Goal: Task Accomplishment & Management: Complete application form

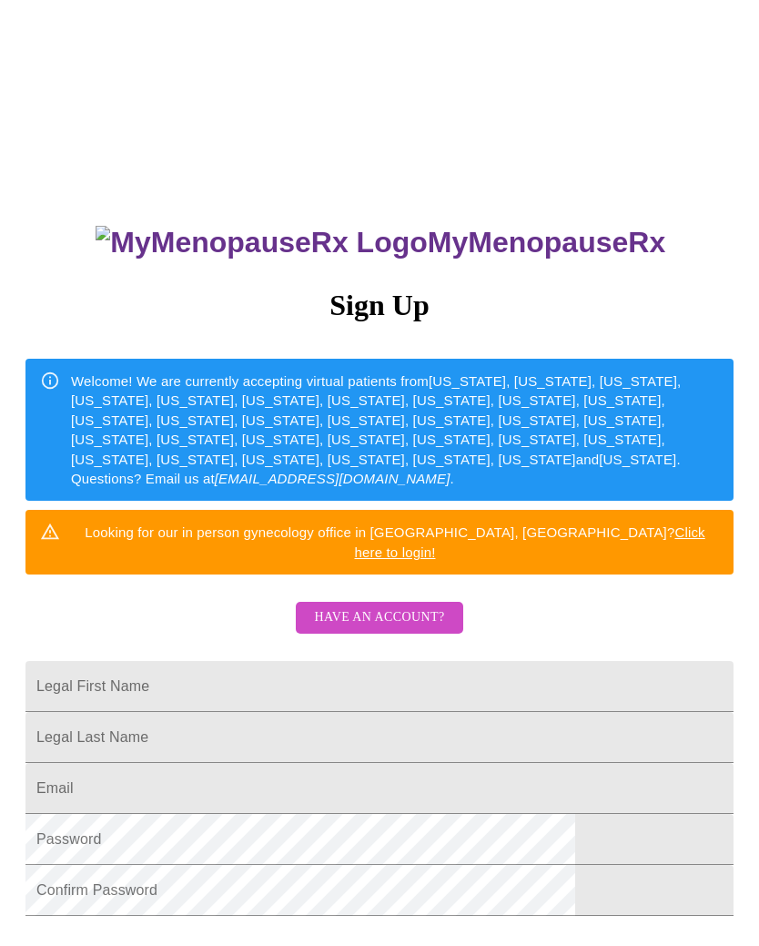
click at [399, 606] on span "Have an account?" at bounding box center [379, 617] width 130 height 23
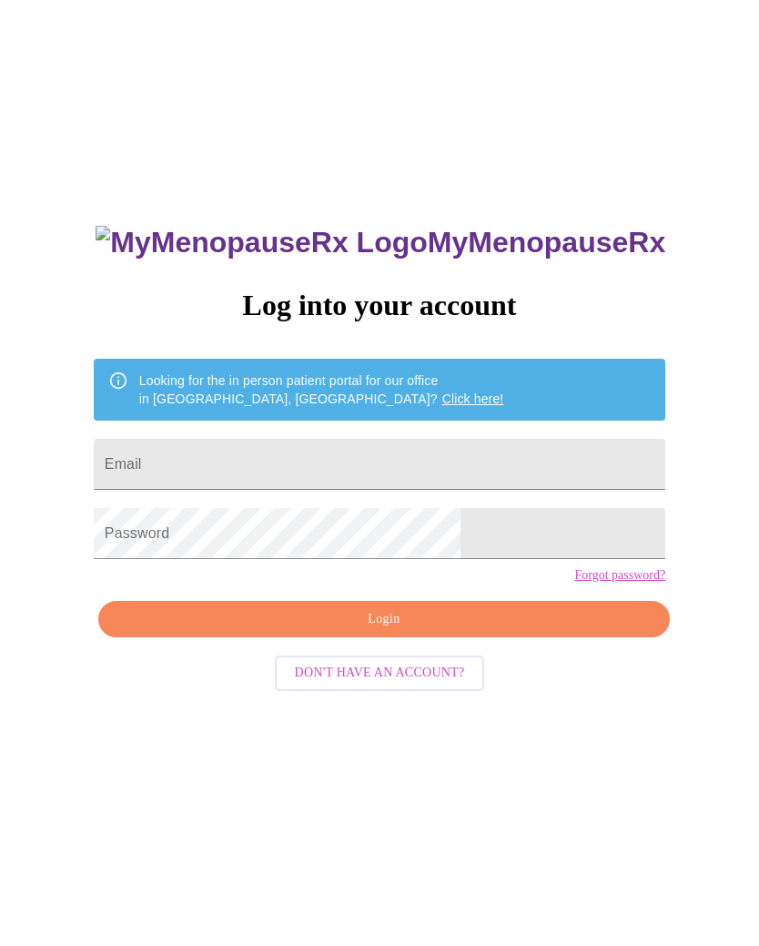
click at [355, 443] on input "Email" at bounding box center [380, 464] width 572 height 51
type input "[EMAIL_ADDRESS][DOMAIN_NAME]"
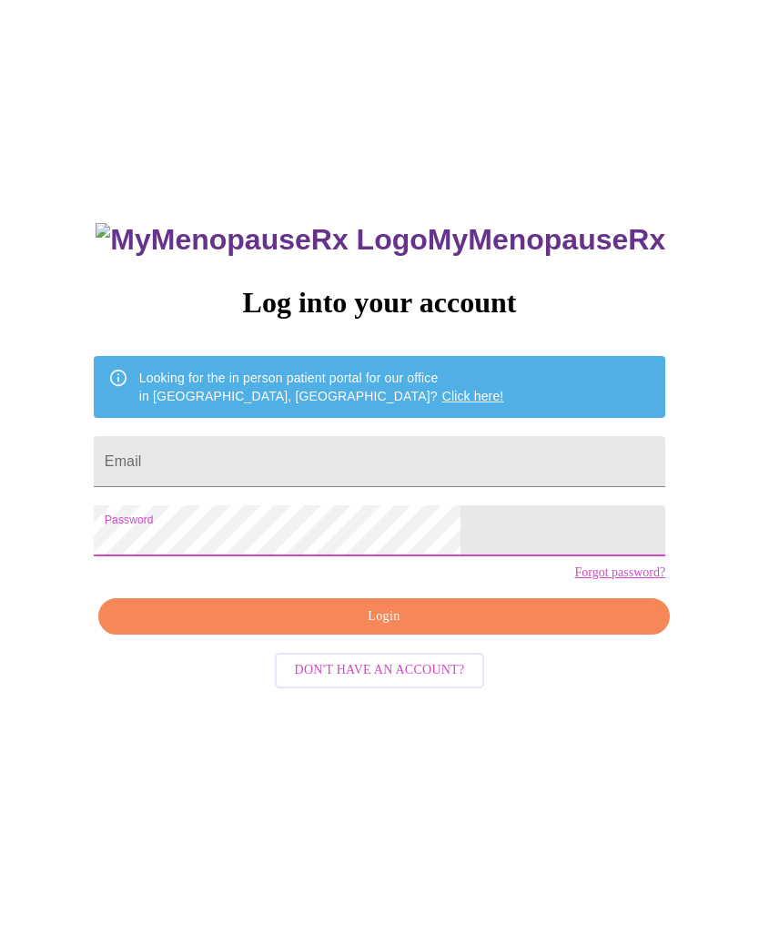
click at [345, 448] on input "Email" at bounding box center [380, 464] width 572 height 51
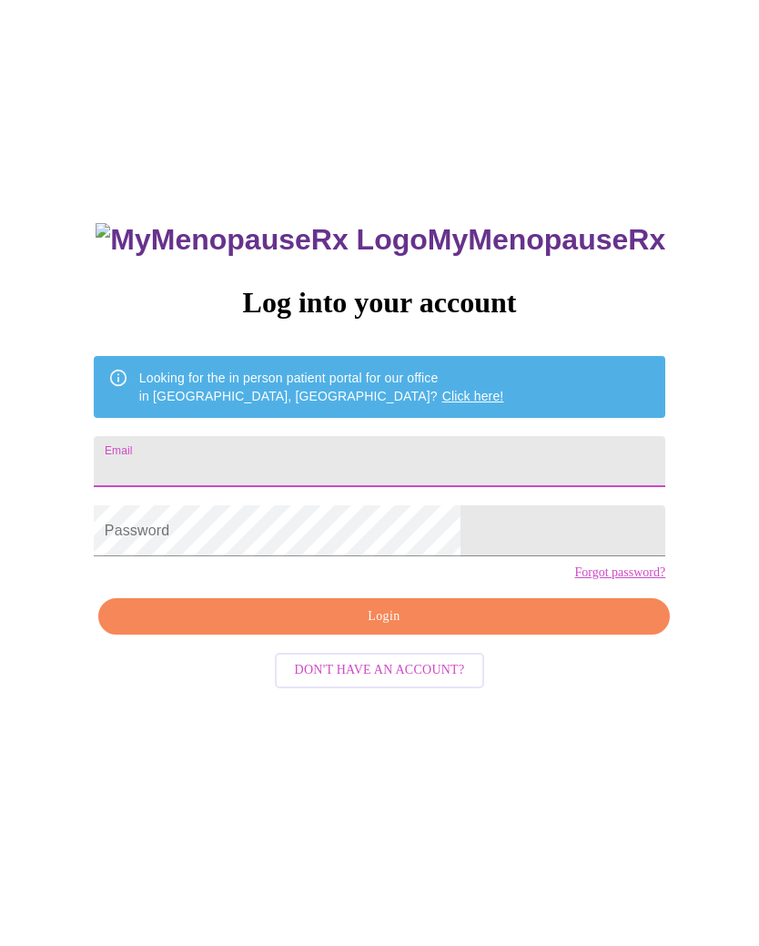
click at [361, 450] on input "Email" at bounding box center [380, 464] width 572 height 51
click at [694, 384] on div "MyMenopauseRx Log into your account Looking for the in person patient portal fo…" at bounding box center [379, 574] width 745 height 1135
click at [305, 458] on input "Email" at bounding box center [380, 461] width 572 height 51
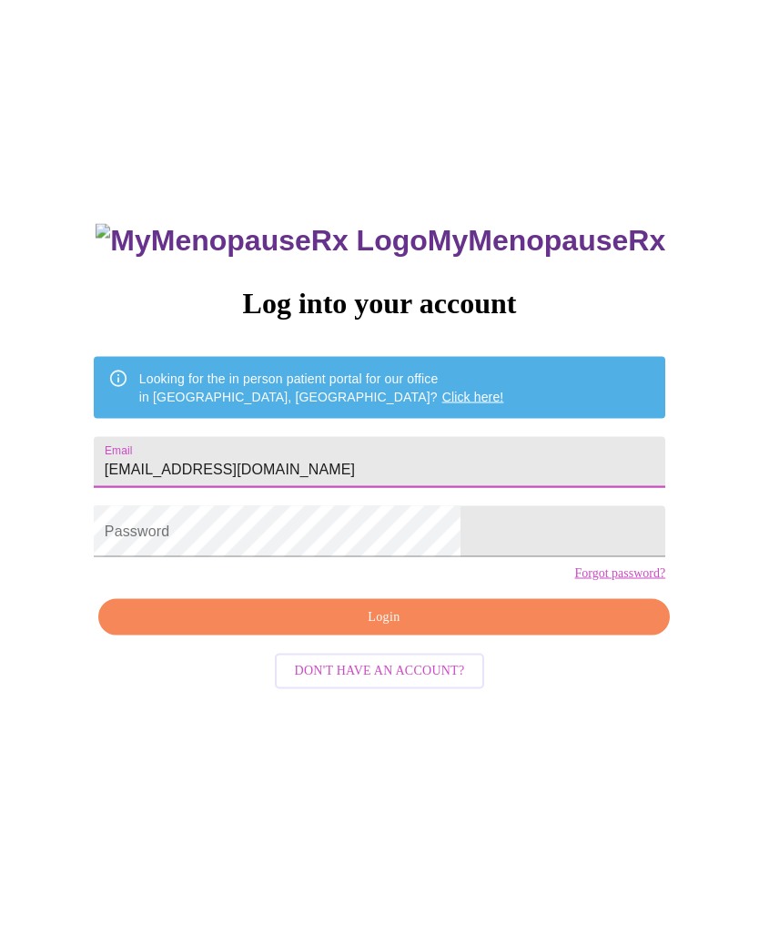
type input "[EMAIL_ADDRESS][DOMAIN_NAME]"
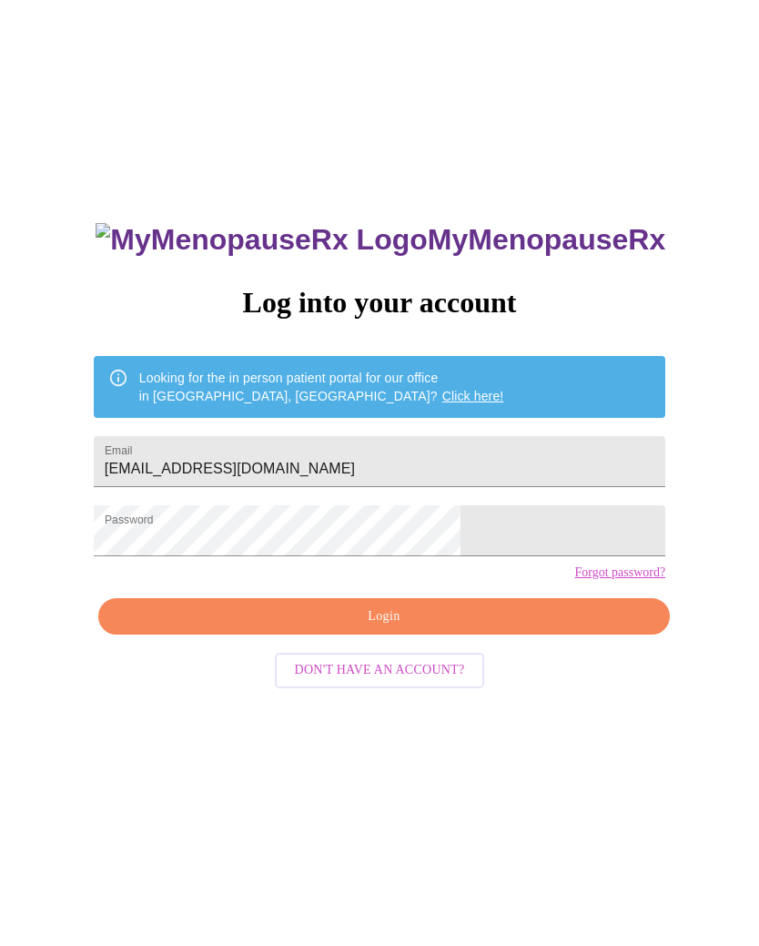
click at [483, 628] on span "Login" at bounding box center [384, 616] width 530 height 23
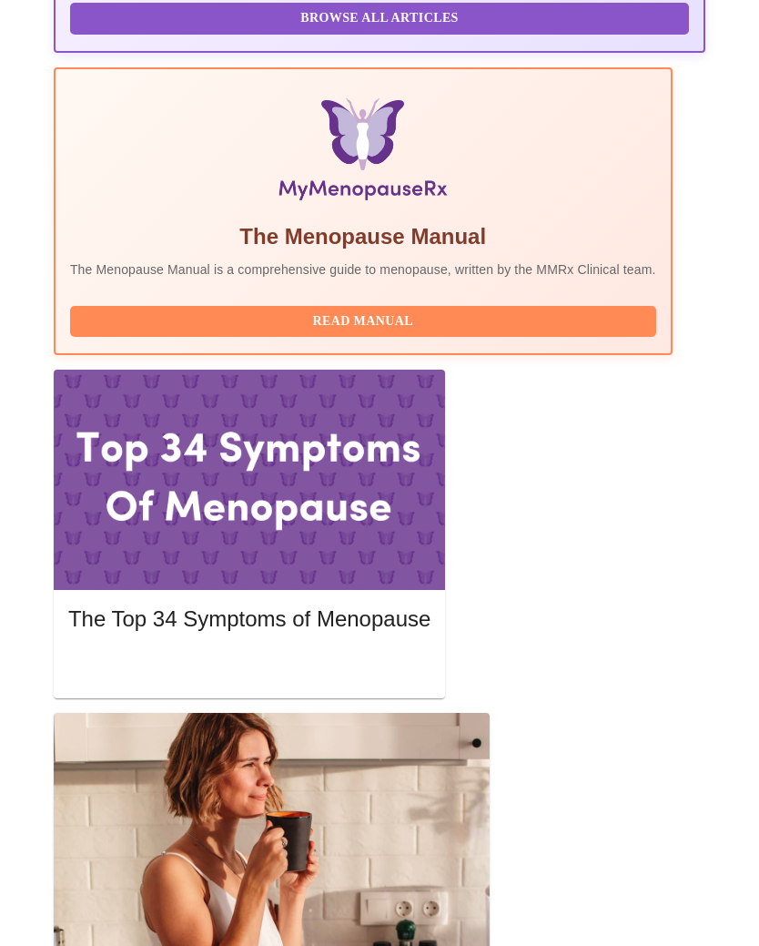
scroll to position [633, 0]
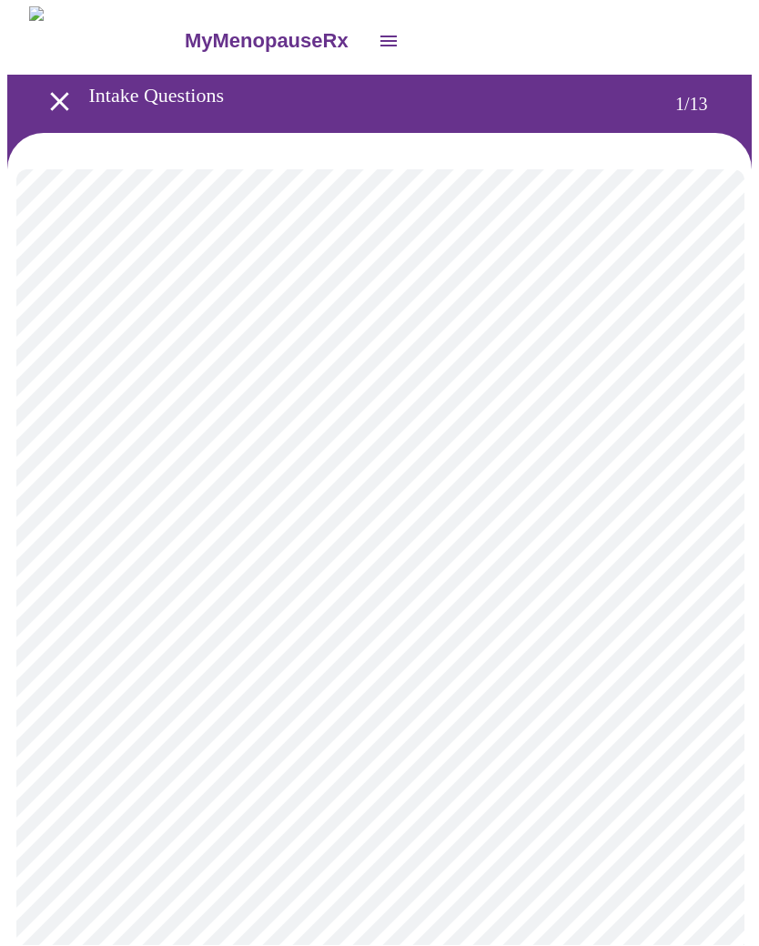
scroll to position [1, 0]
click at [547, 386] on body "MyMenopauseRx Intake Questions 1 / 13" at bounding box center [379, 841] width 745 height 1671
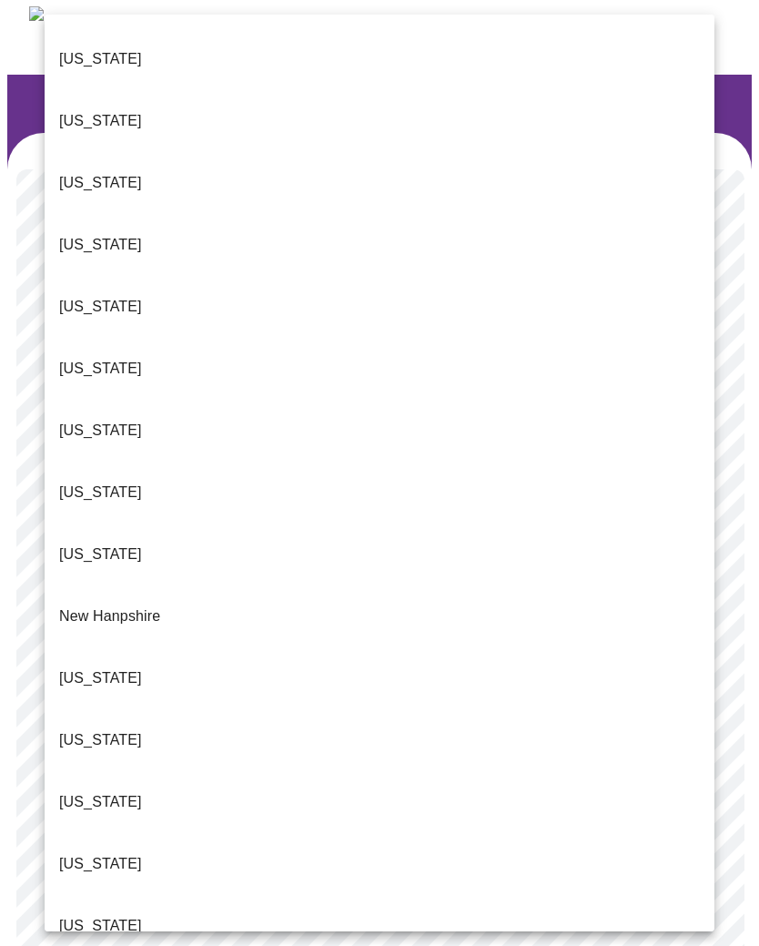
scroll to position [1168, 0]
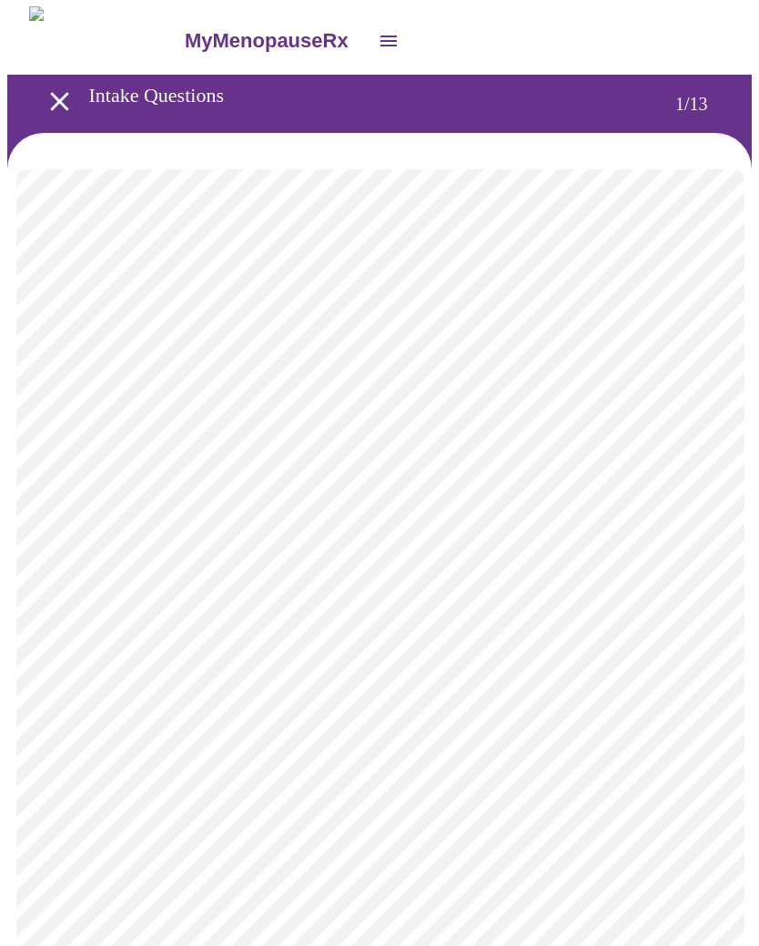
click at [275, 524] on body "MyMenopauseRx Intake Questions 1 / 13" at bounding box center [379, 836] width 745 height 1661
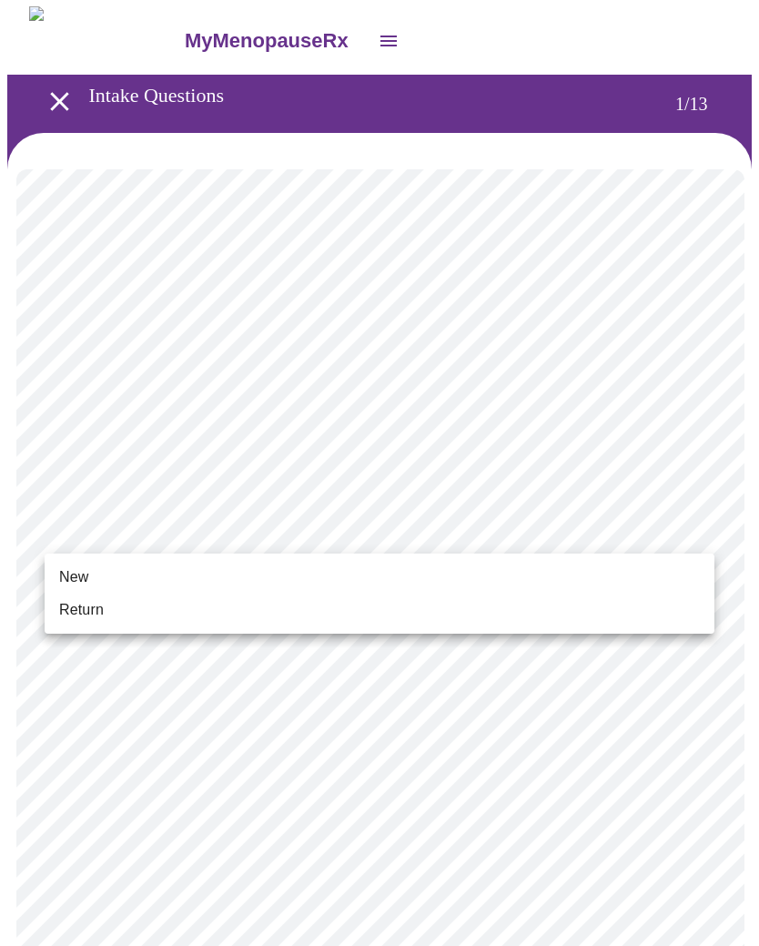
click at [117, 609] on li "Return" at bounding box center [380, 610] width 670 height 33
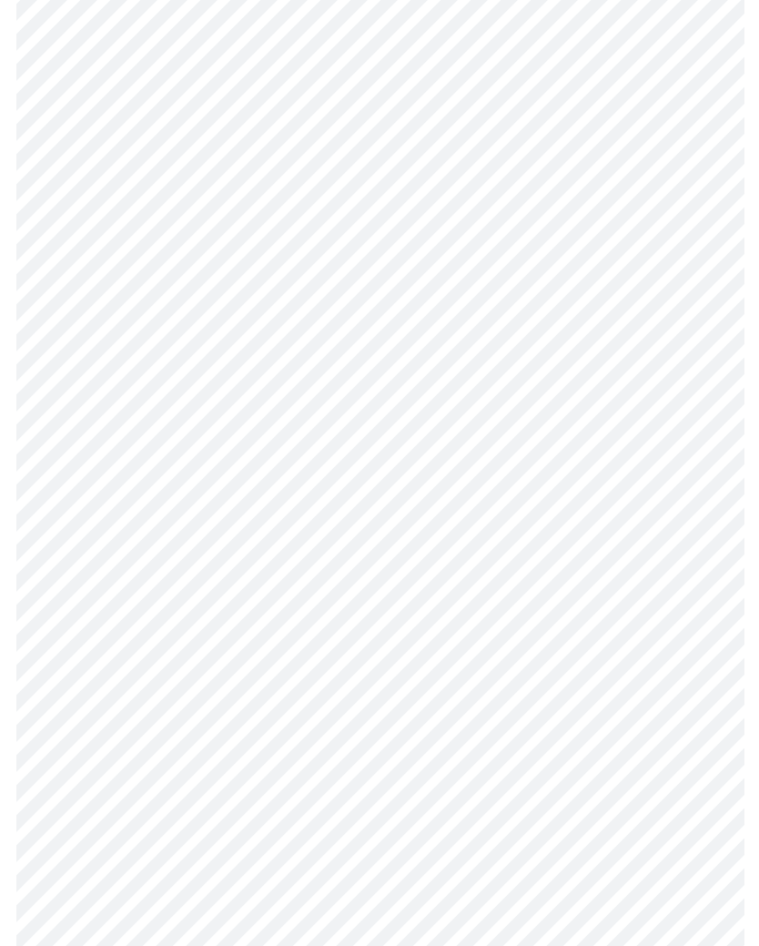
scroll to position [660, 0]
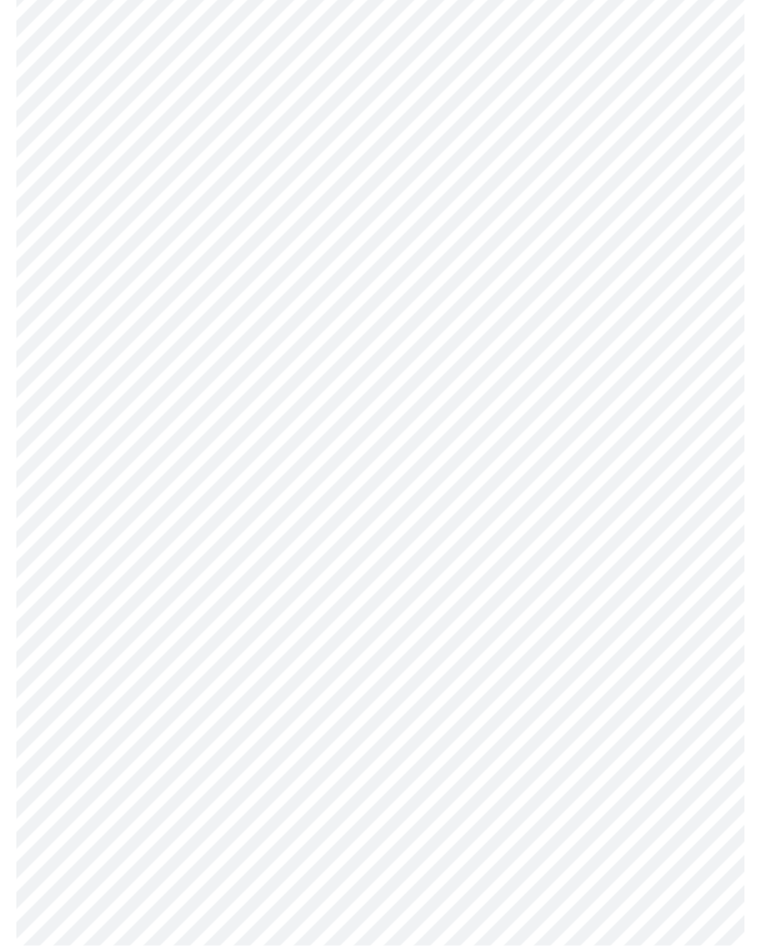
click at [341, 720] on body "MyMenopauseRx Intake Questions 1 / 13" at bounding box center [379, 165] width 745 height 1636
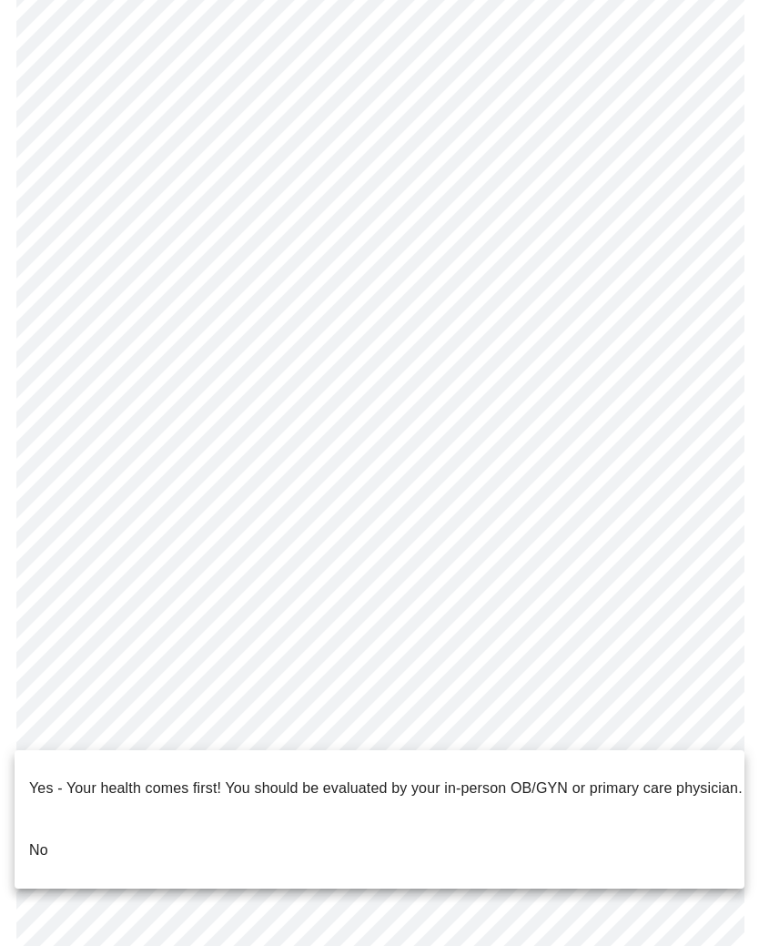
click at [55, 819] on li "No" at bounding box center [380, 850] width 730 height 62
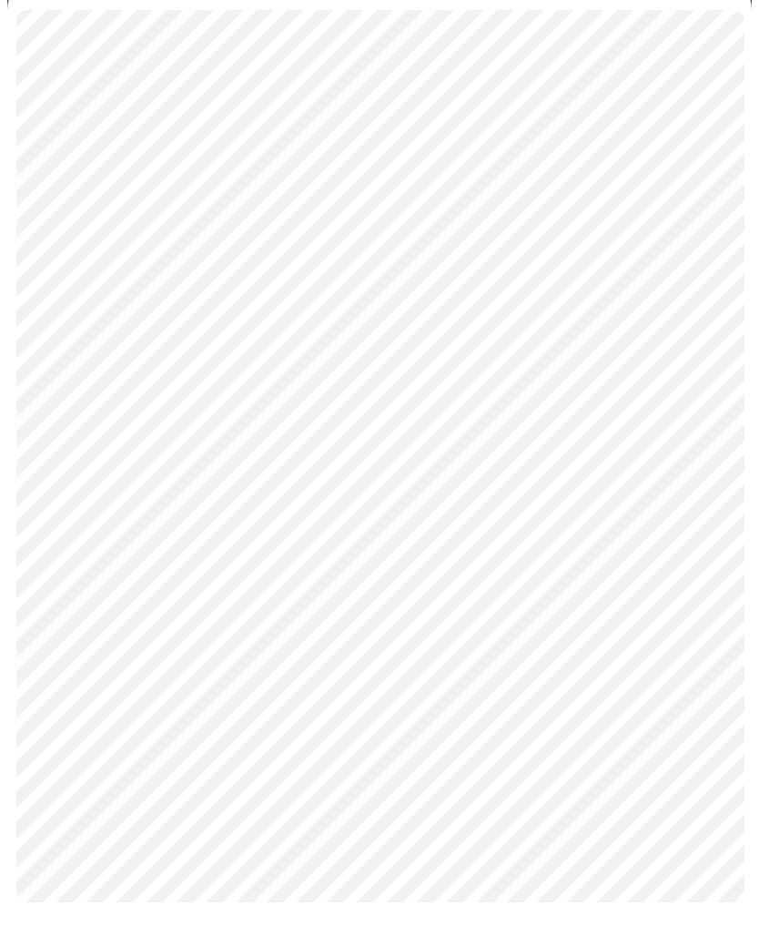
scroll to position [0, 0]
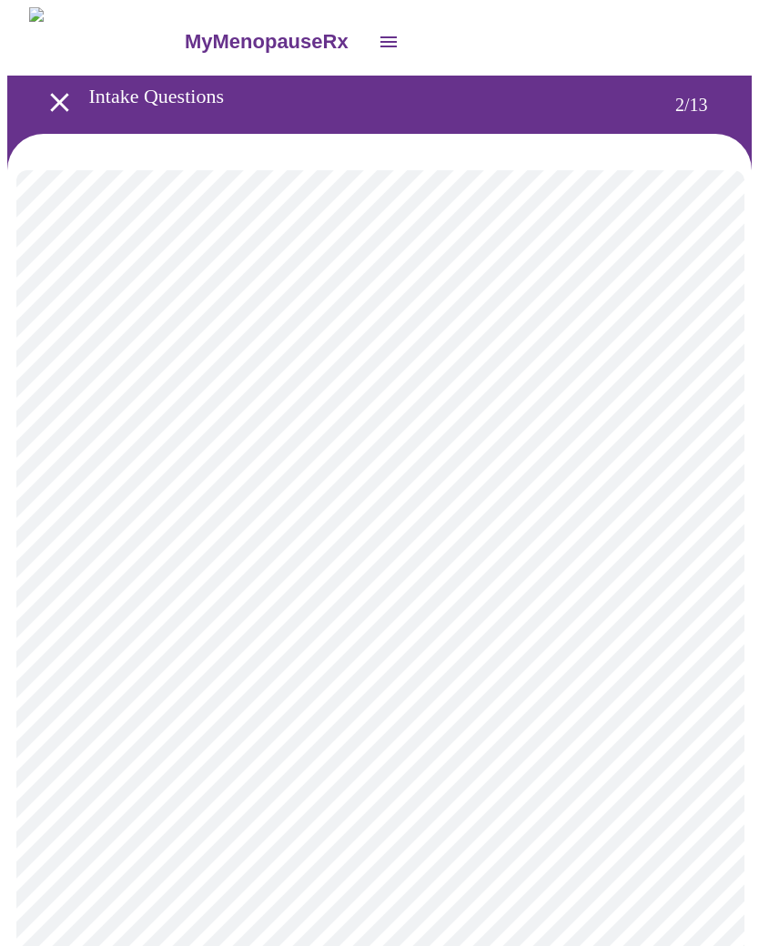
click at [212, 371] on body "MyMenopauseRx Intake Questions 2 / 13" at bounding box center [379, 553] width 745 height 1092
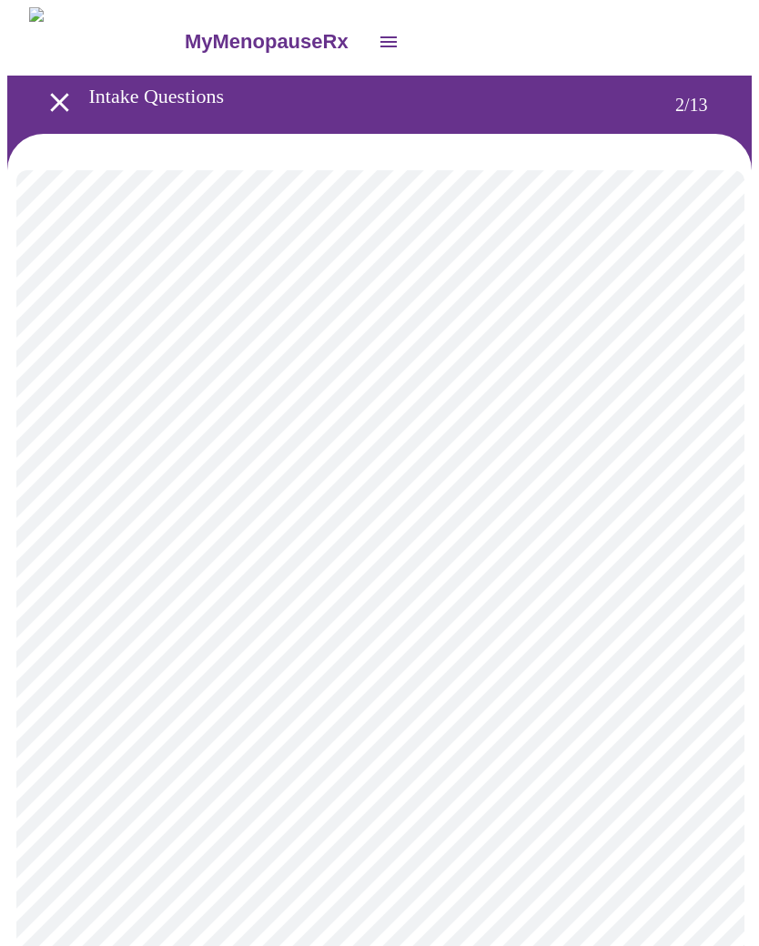
click at [351, 359] on body "MyMenopauseRx Intake Questions 2 / 13" at bounding box center [379, 548] width 745 height 1082
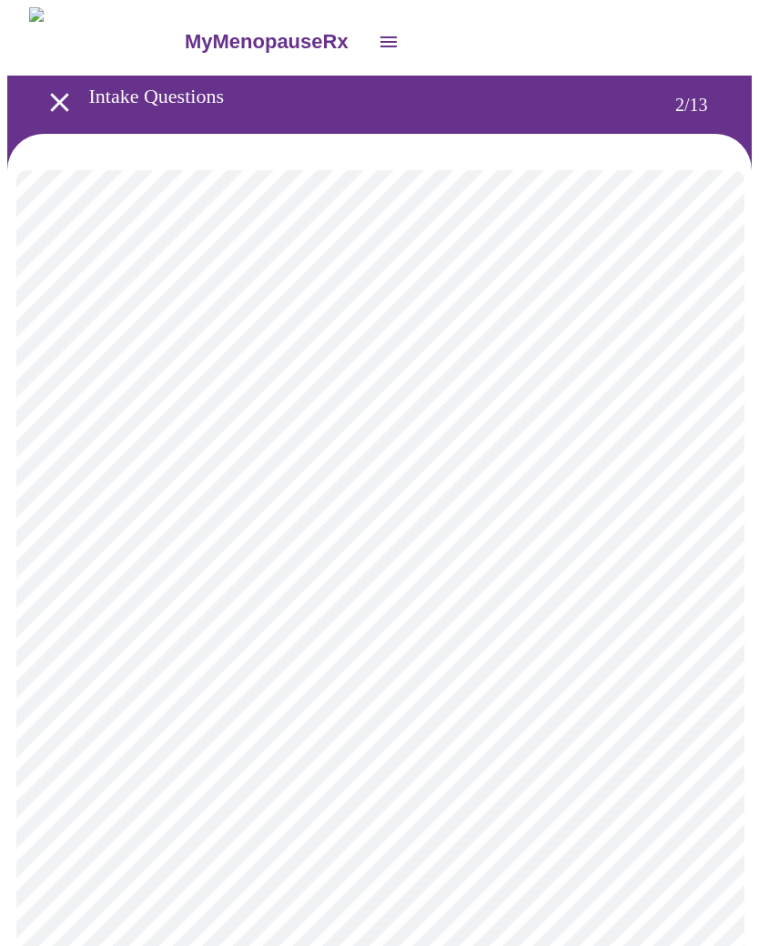
click at [389, 554] on body "MyMenopauseRx Intake Questions 2 / 13" at bounding box center [379, 548] width 745 height 1082
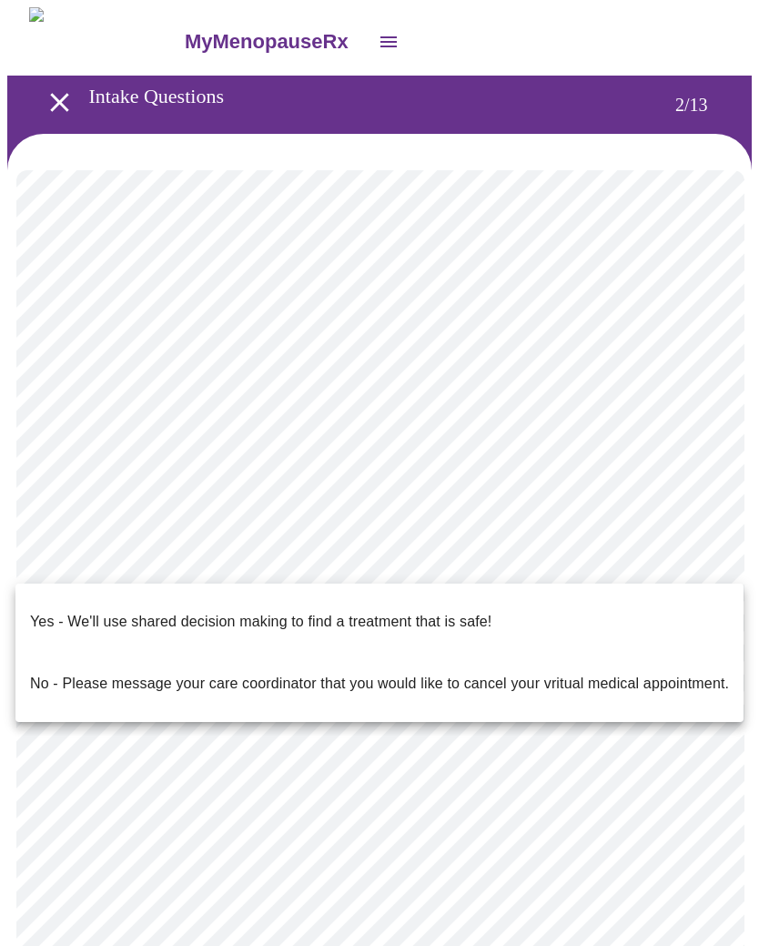
click at [343, 592] on li "Yes - We'll use shared decision making to find a treatment that is safe!" at bounding box center [379, 622] width 728 height 62
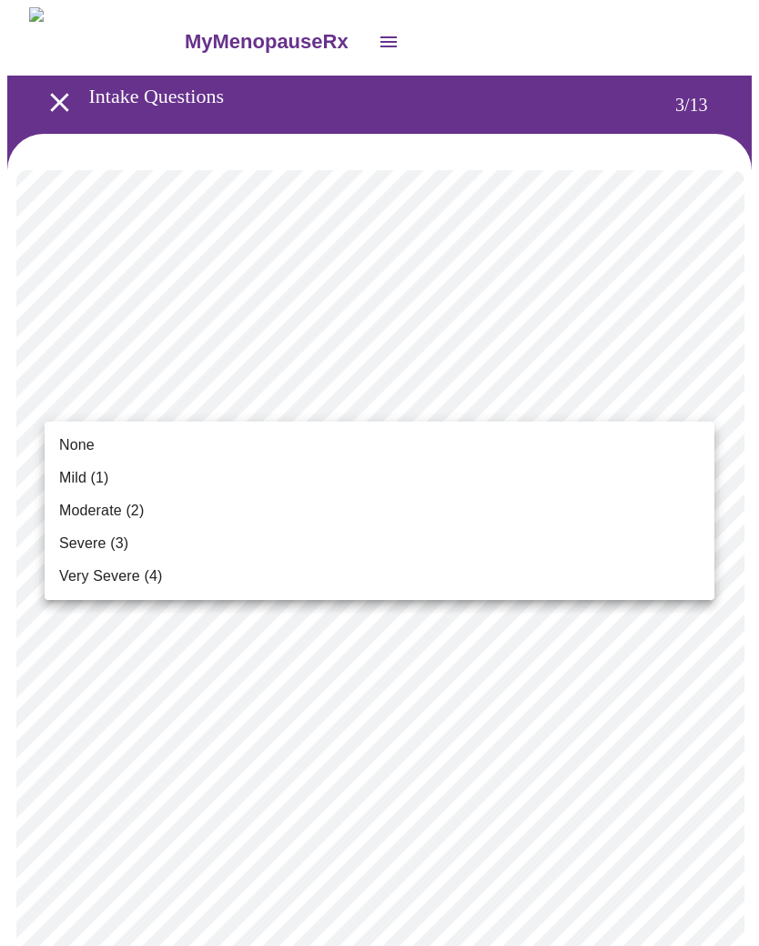
click at [87, 433] on li "None" at bounding box center [380, 445] width 670 height 33
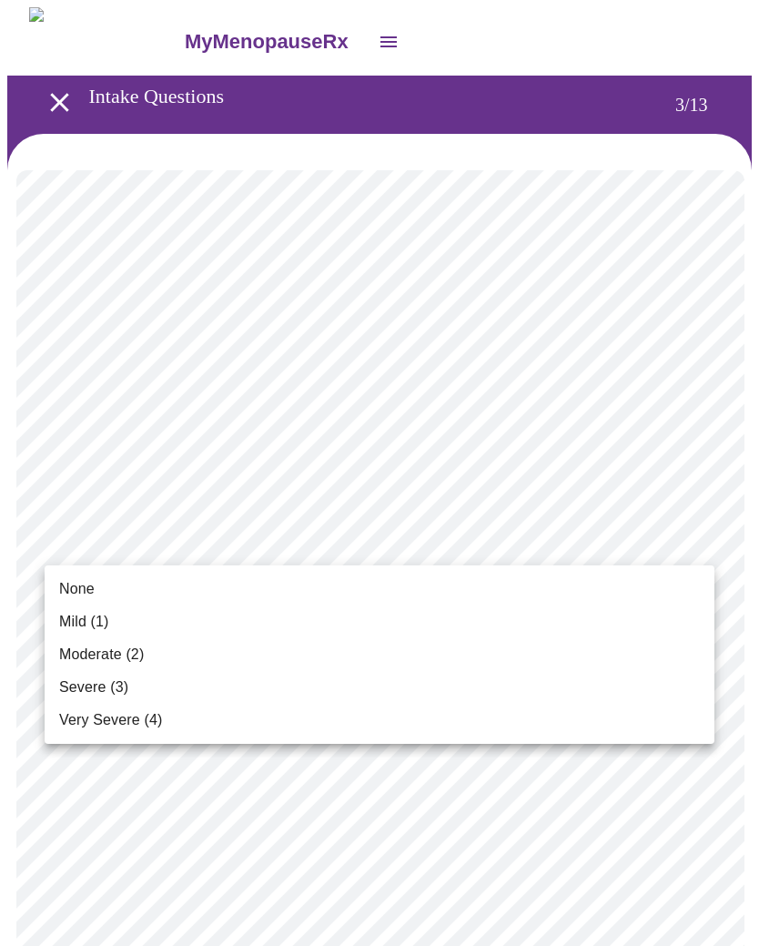
click at [90, 579] on span "None" at bounding box center [77, 589] width 36 height 22
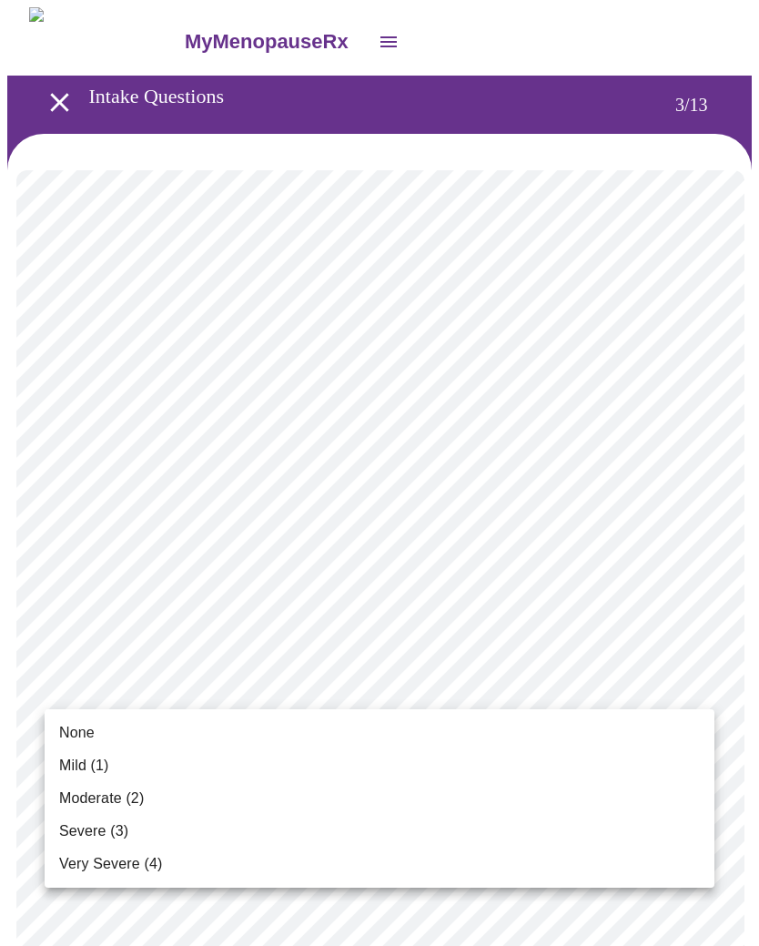
click at [87, 754] on li "Mild (1)" at bounding box center [380, 765] width 670 height 33
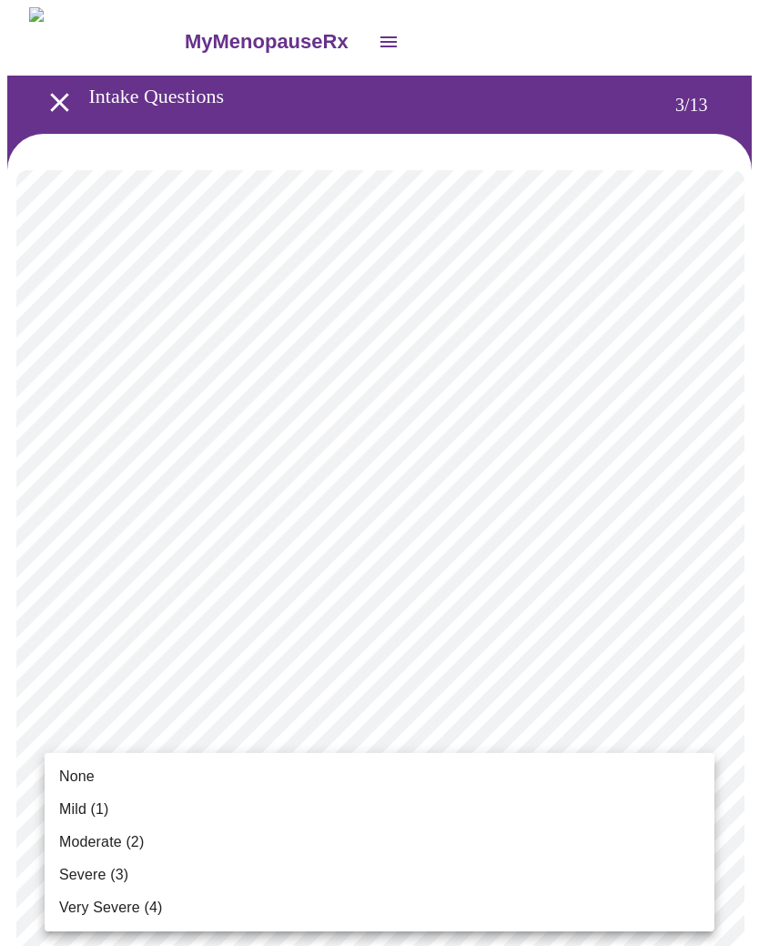
click at [87, 760] on li "None" at bounding box center [380, 776] width 670 height 33
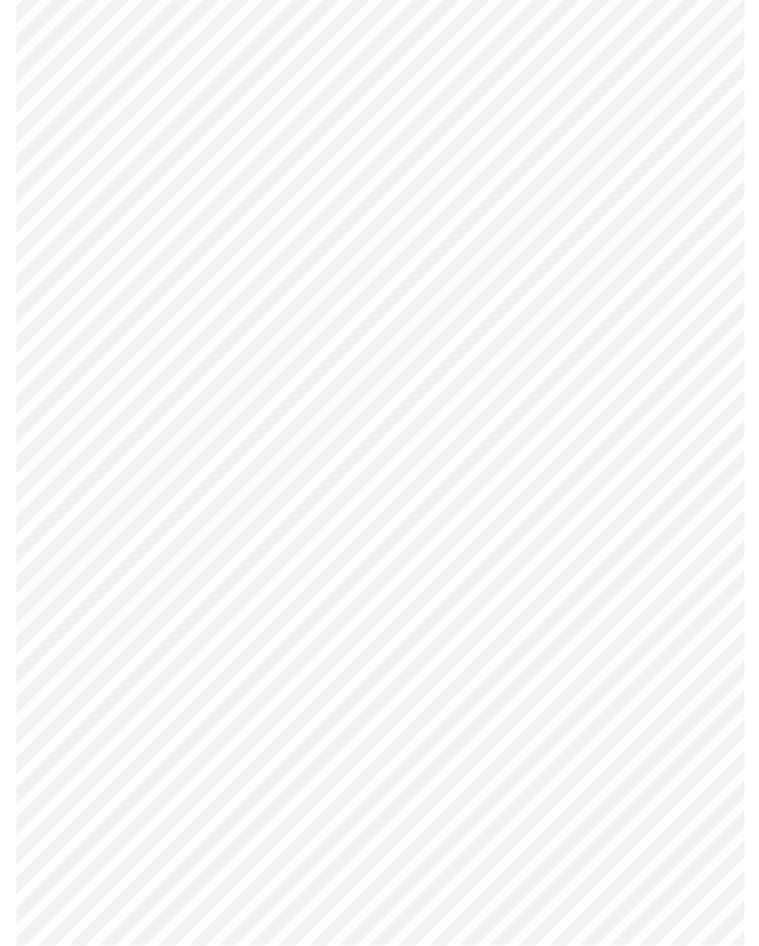
click at [287, 657] on body "MyMenopauseRx Intake Questions 3 / 13" at bounding box center [379, 879] width 745 height 2313
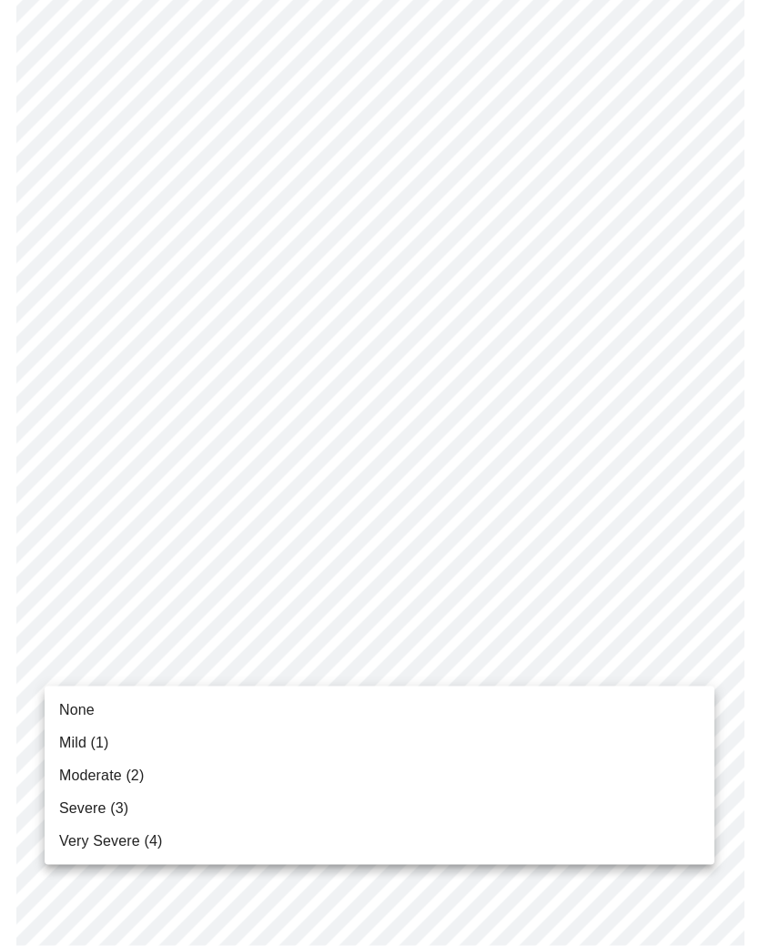
scroll to position [285, 0]
click at [114, 737] on li "Mild (1)" at bounding box center [380, 743] width 670 height 33
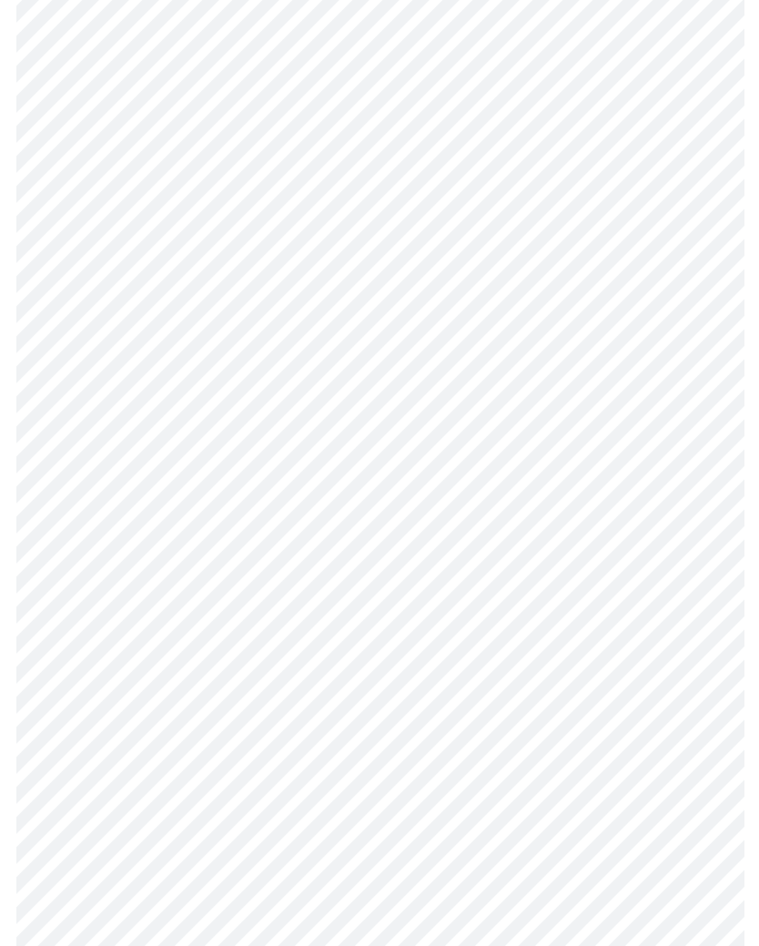
click at [235, 769] on body "MyMenopauseRx Intake Questions 3 / 13" at bounding box center [379, 866] width 745 height 2289
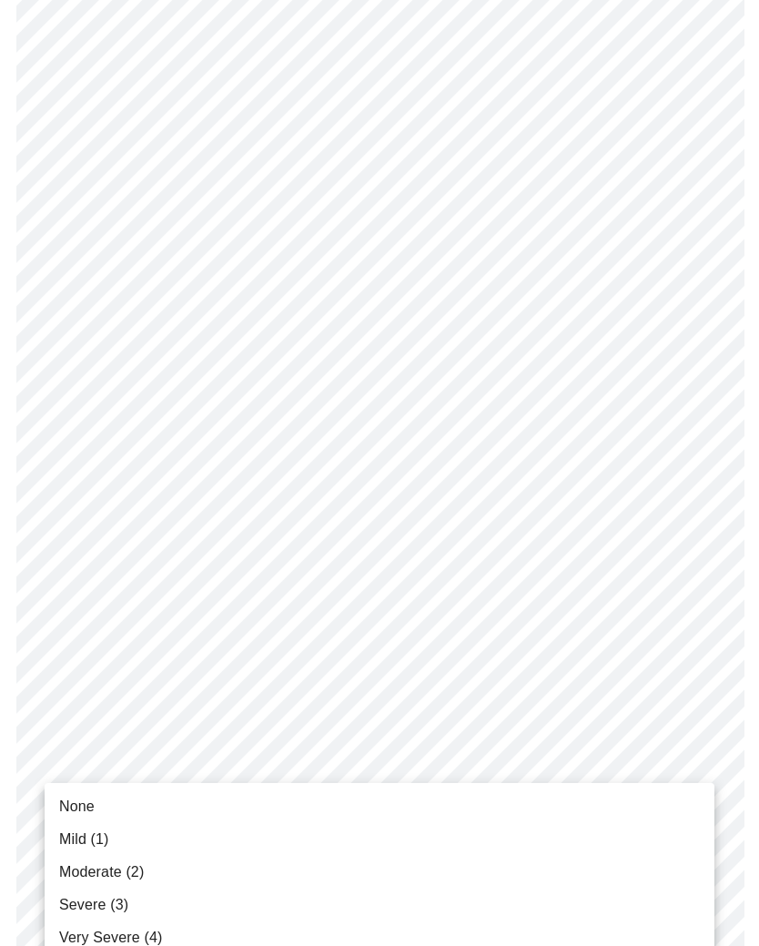
click at [91, 779] on div at bounding box center [379, 473] width 759 height 946
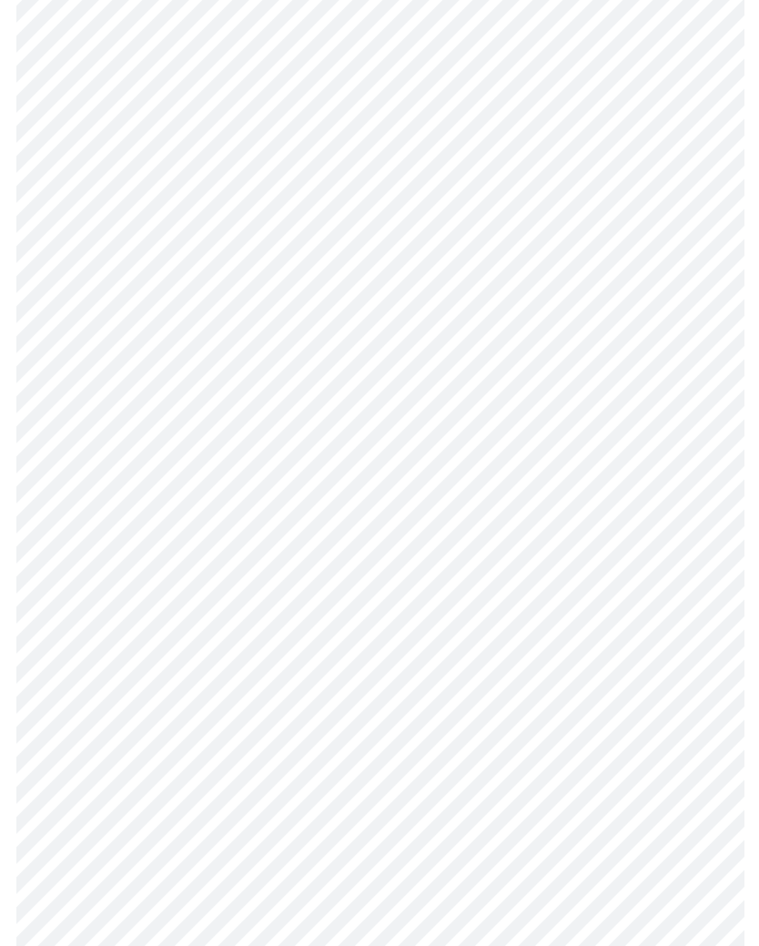
click at [191, 776] on body "MyMenopauseRx Intake Questions 3 / 13" at bounding box center [379, 866] width 745 height 2289
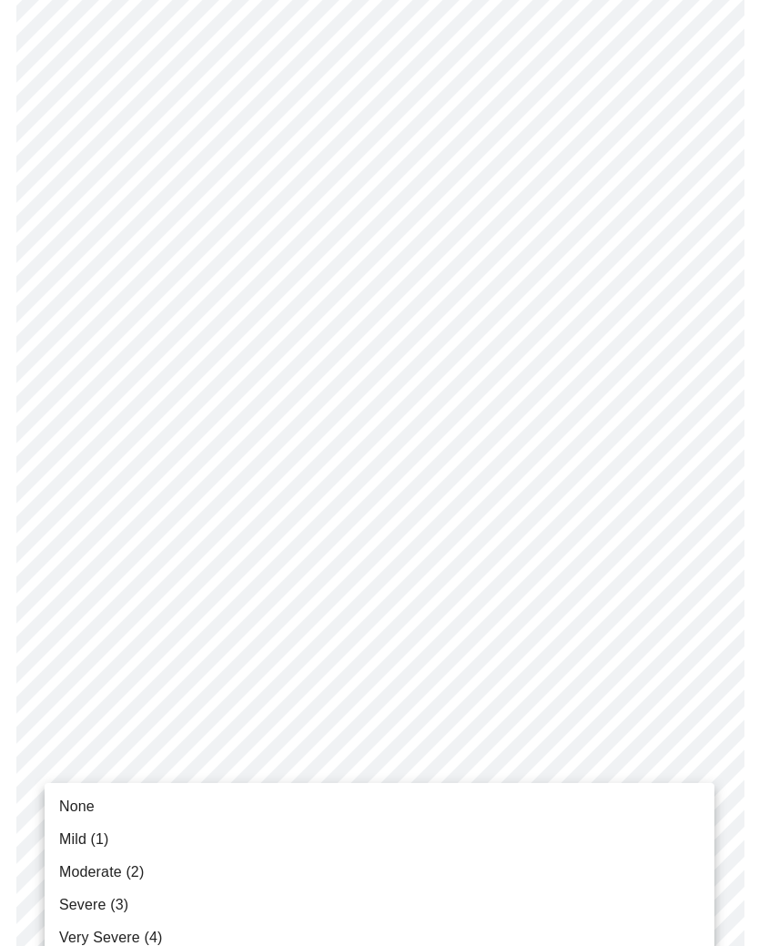
click at [77, 802] on span "None" at bounding box center [77, 807] width 36 height 22
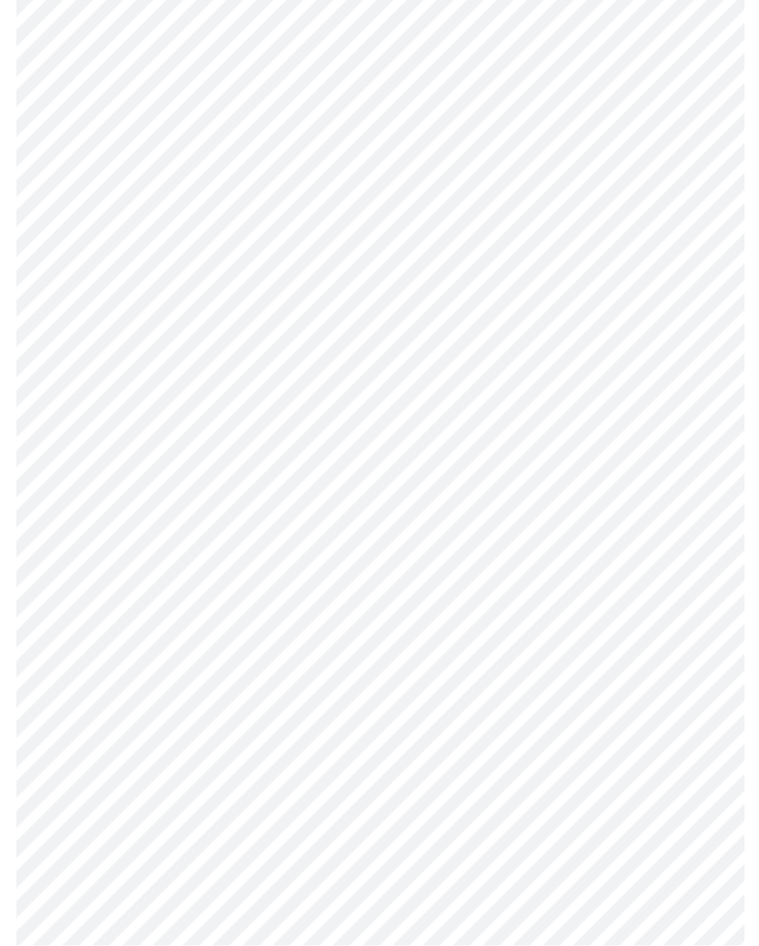
click at [257, 611] on body "MyMenopauseRx Intake Questions 3 / 13" at bounding box center [379, 548] width 745 height 2264
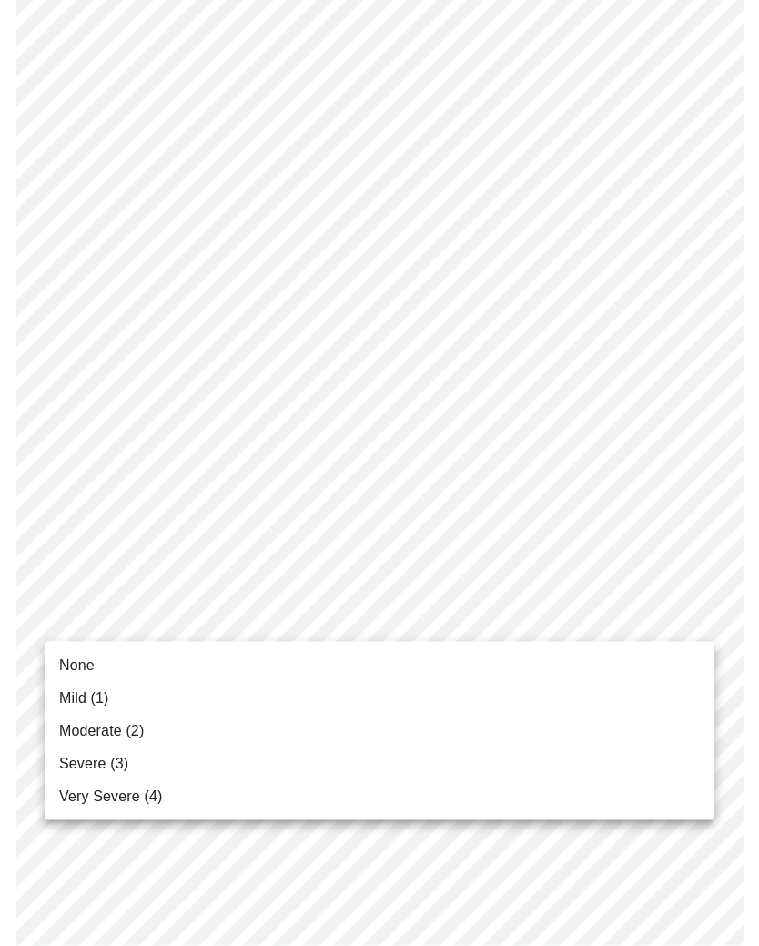
scroll to position [592, 0]
click at [97, 693] on span "Mild (1)" at bounding box center [84, 698] width 50 height 22
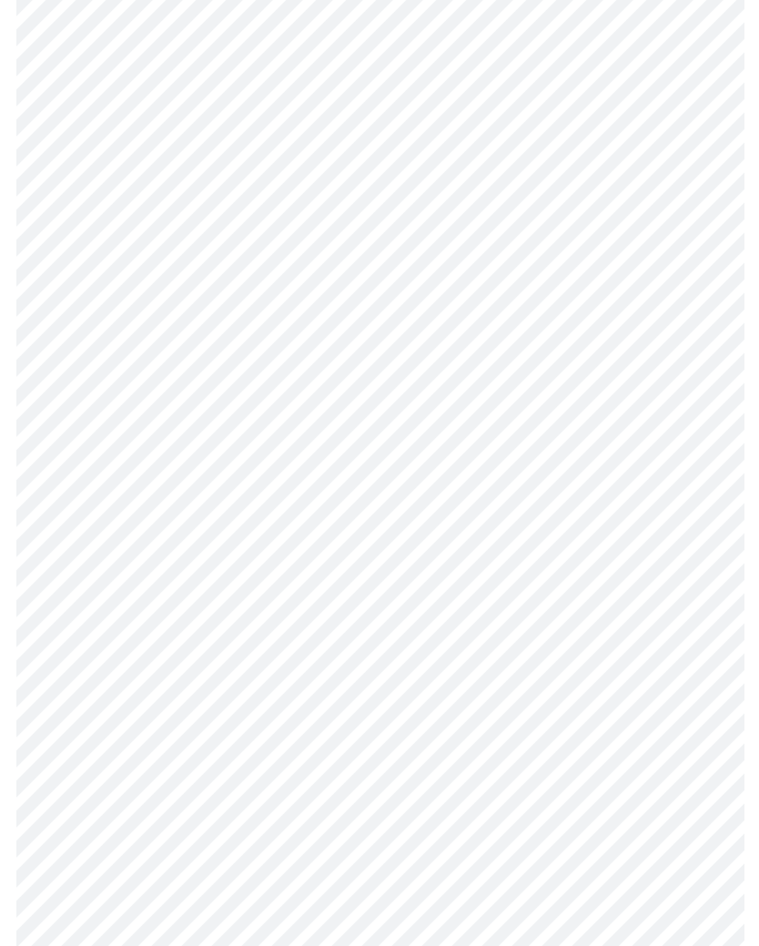
click at [268, 749] on body "MyMenopauseRx Intake Questions 3 / 13" at bounding box center [379, 536] width 745 height 2240
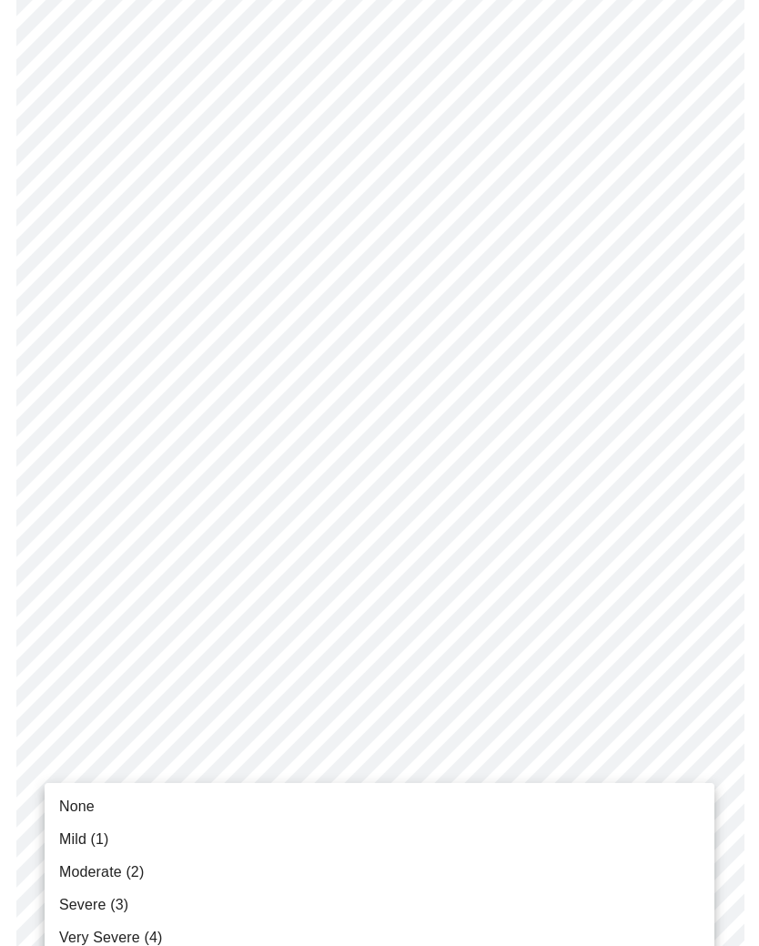
click at [86, 790] on li "None" at bounding box center [380, 806] width 670 height 33
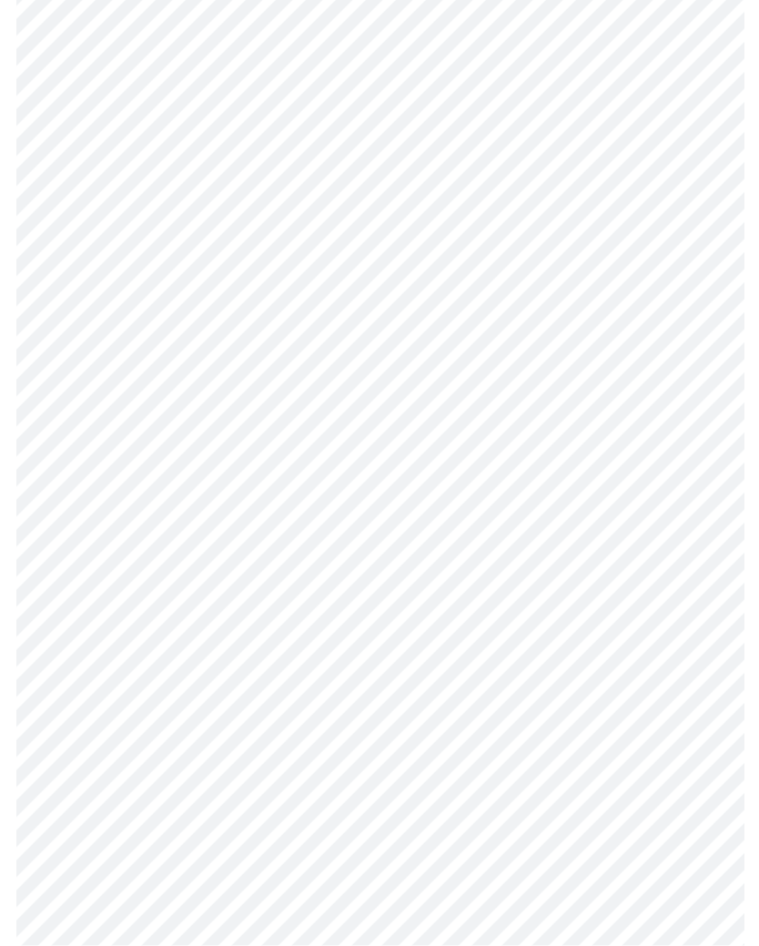
click at [275, 590] on body "MyMenopauseRx Intake Questions 3 / 13" at bounding box center [379, 212] width 745 height 2215
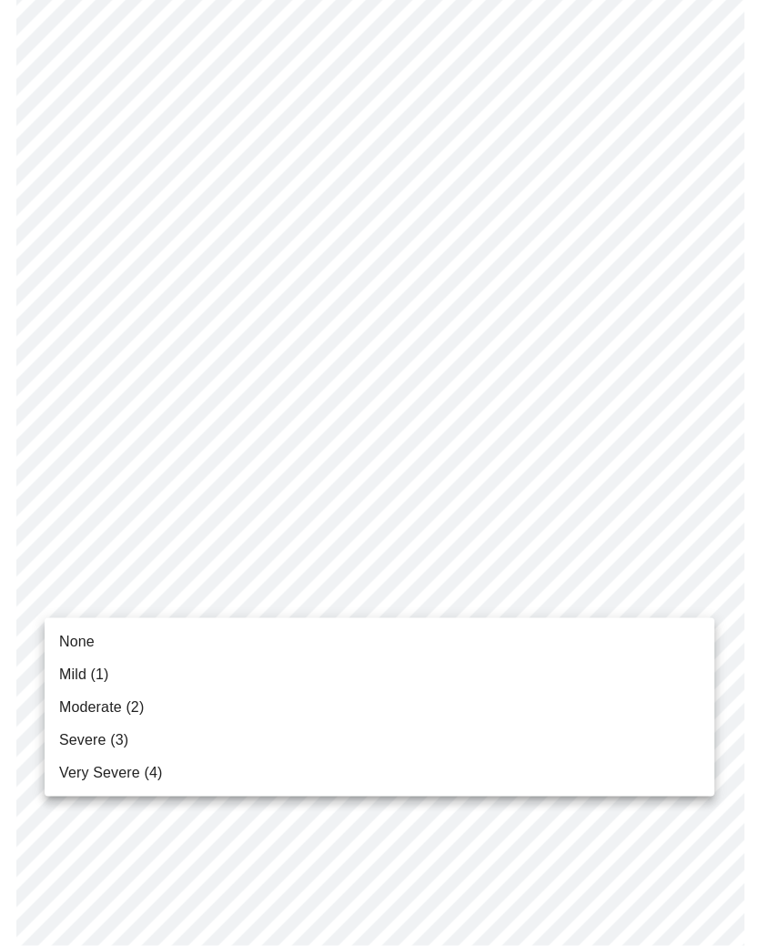
scroll to position [903, 0]
click at [106, 631] on li "None" at bounding box center [380, 641] width 670 height 33
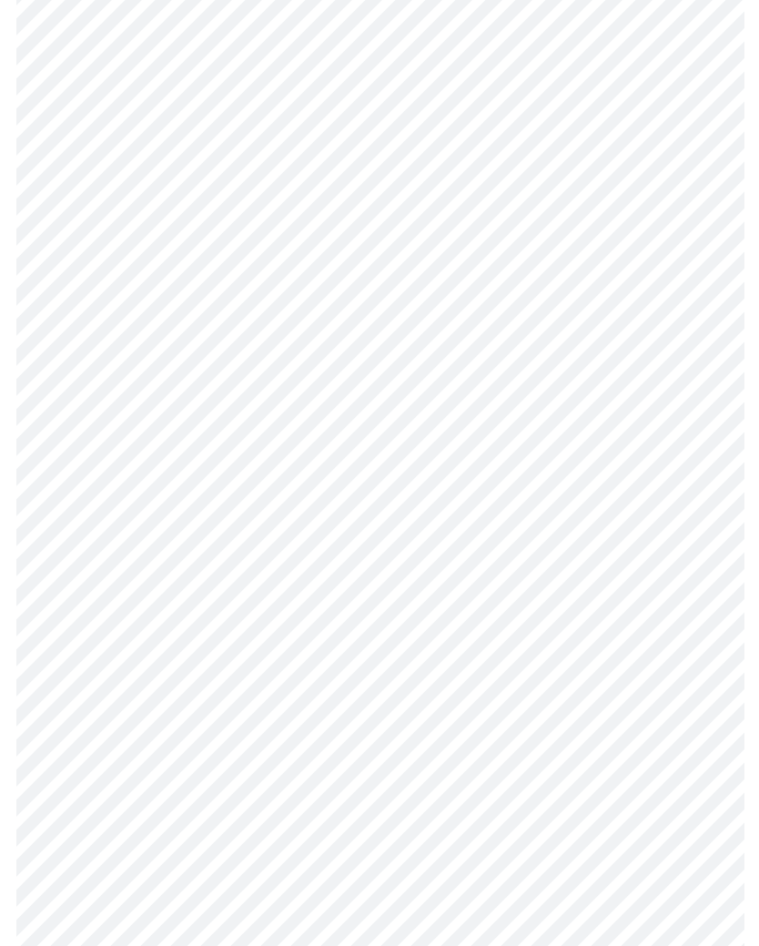
click at [256, 727] on body "MyMenopauseRx Intake Questions 3 / 13" at bounding box center [379, 199] width 745 height 2190
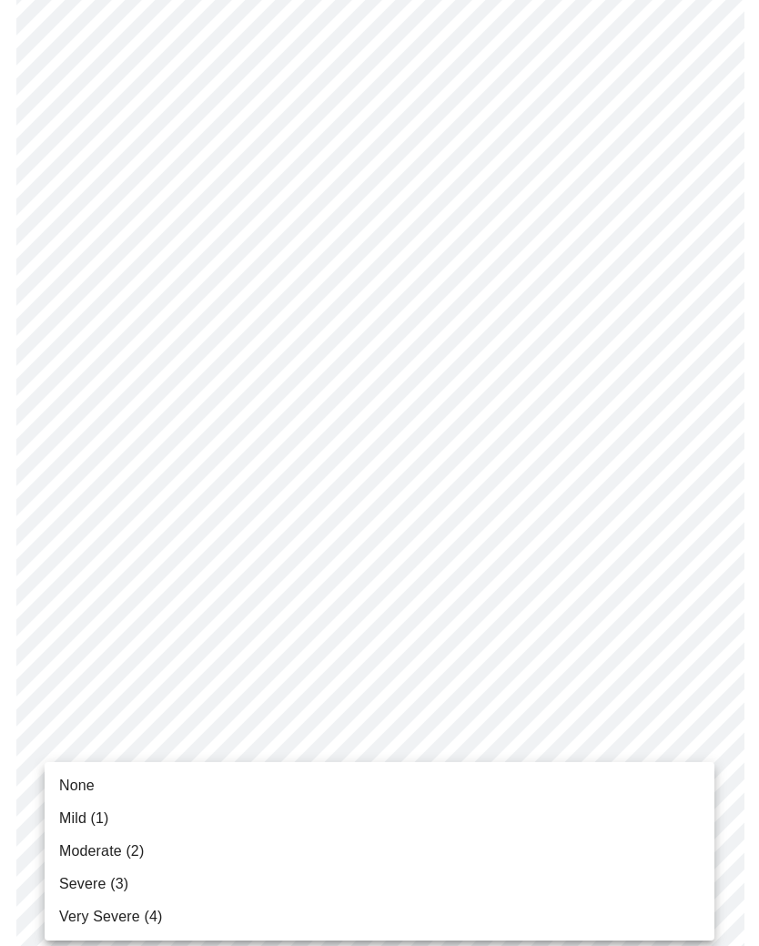
click at [86, 774] on li "None" at bounding box center [380, 785] width 670 height 33
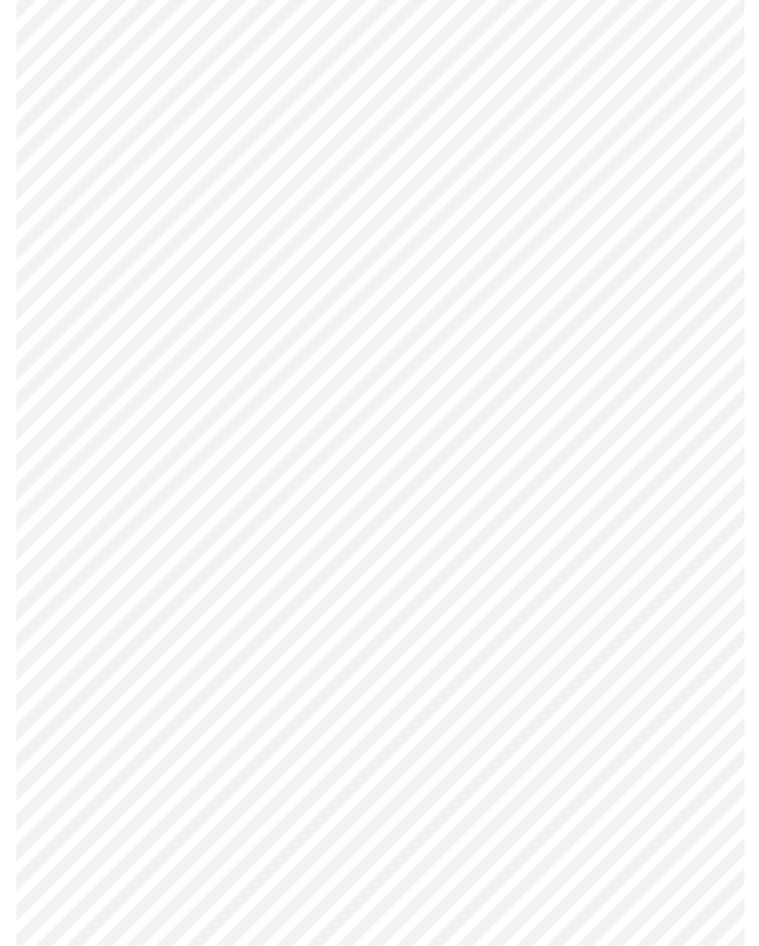
scroll to position [1190, 0]
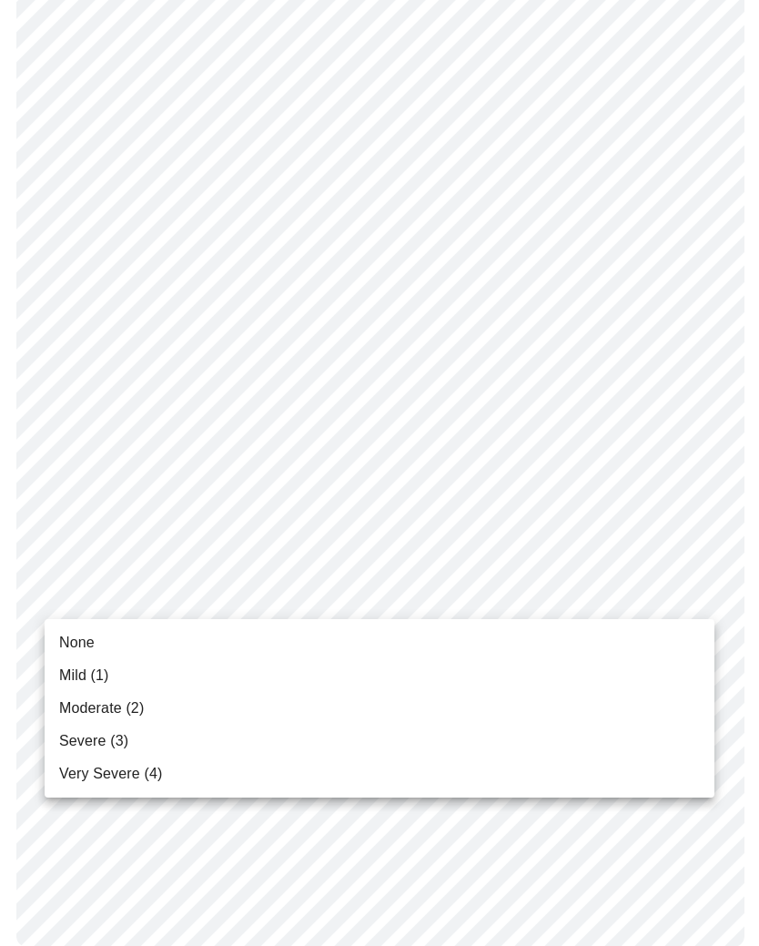
click at [96, 672] on span "Mild (1)" at bounding box center [84, 676] width 50 height 22
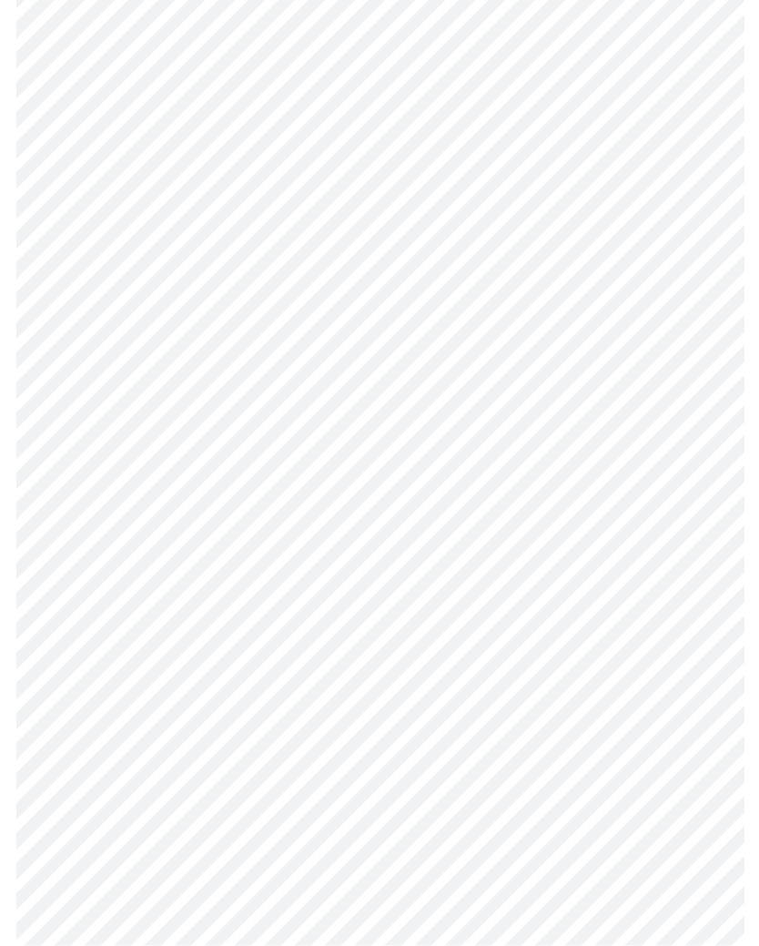
scroll to position [442, 0]
click at [470, 584] on body "MyMenopauseRx Intake Questions 4 / 13" at bounding box center [379, 424] width 745 height 1719
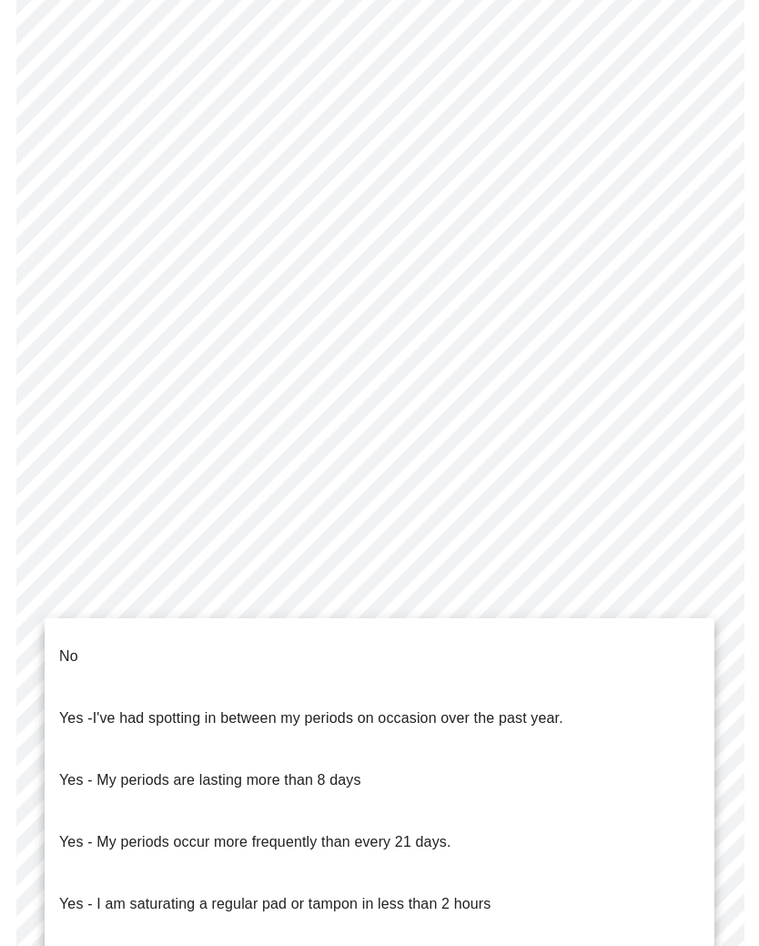
click at [82, 625] on li "No" at bounding box center [380, 656] width 670 height 62
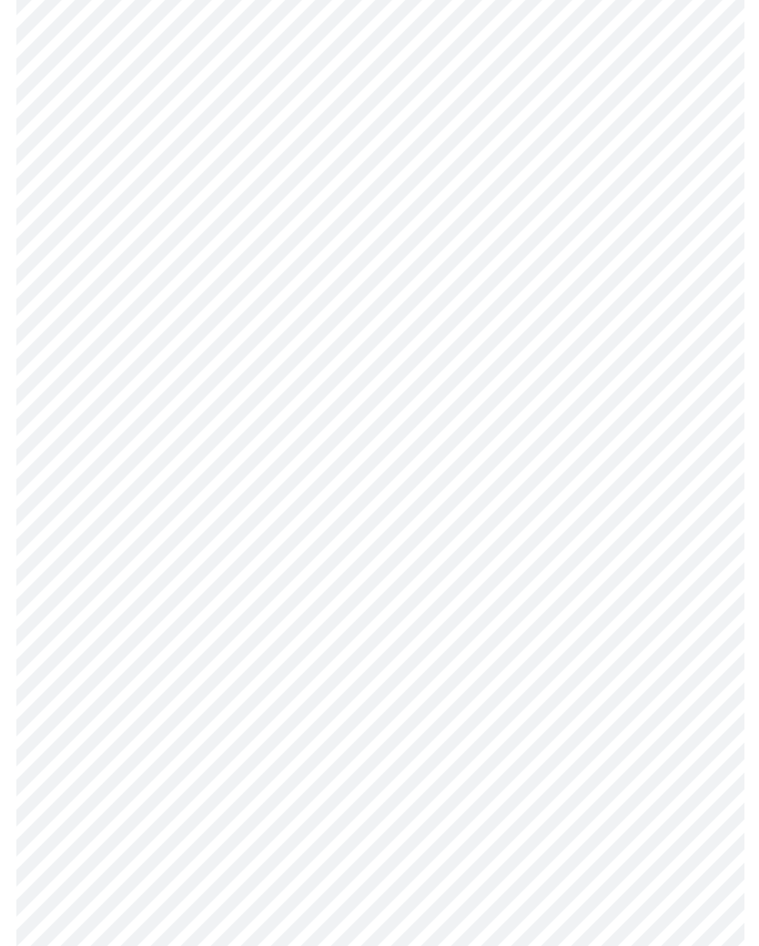
click at [211, 706] on body "MyMenopauseRx Intake Questions 4 / 13" at bounding box center [379, 419] width 745 height 1709
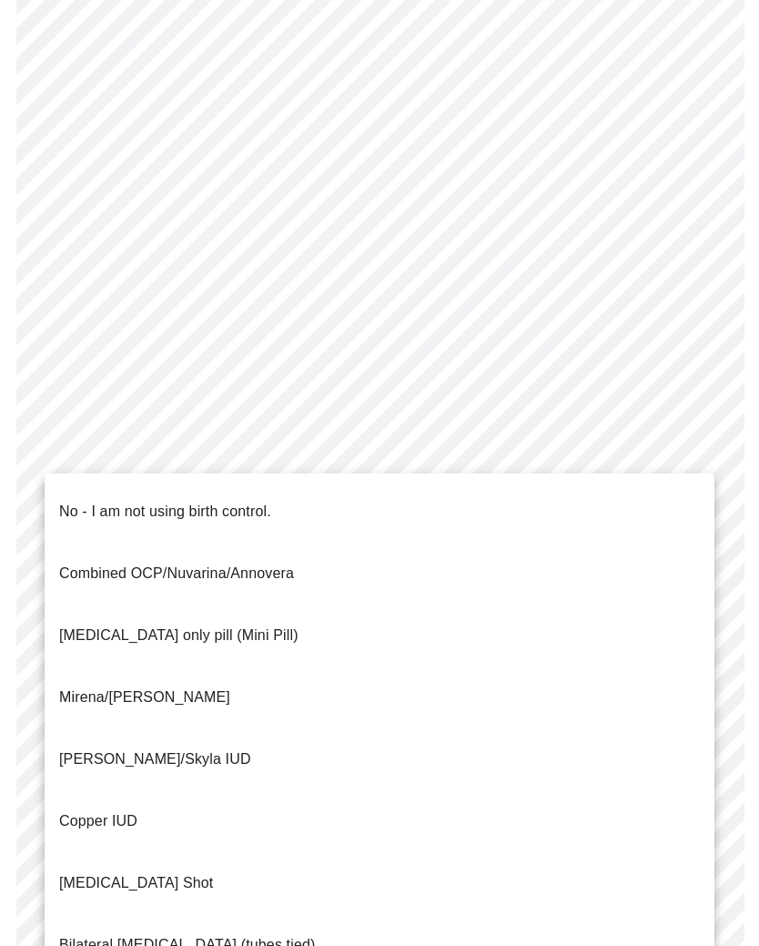
click at [202, 501] on p "No - I am not using birth control." at bounding box center [165, 512] width 212 height 22
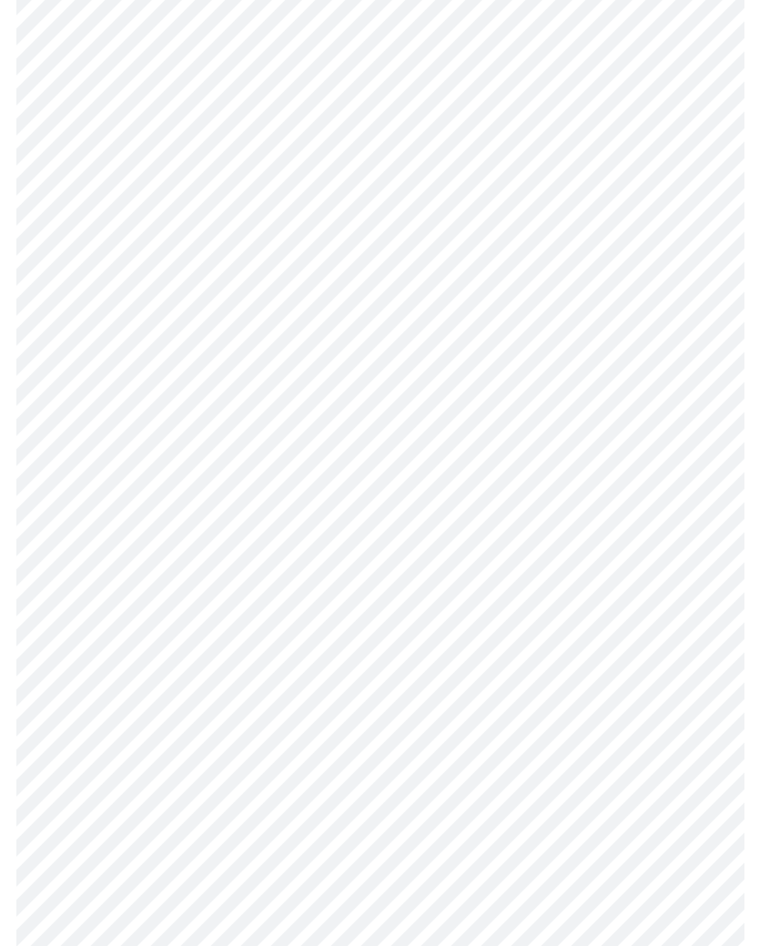
click at [248, 849] on body "MyMenopauseRx Intake Questions 4 / 13" at bounding box center [379, 414] width 745 height 1699
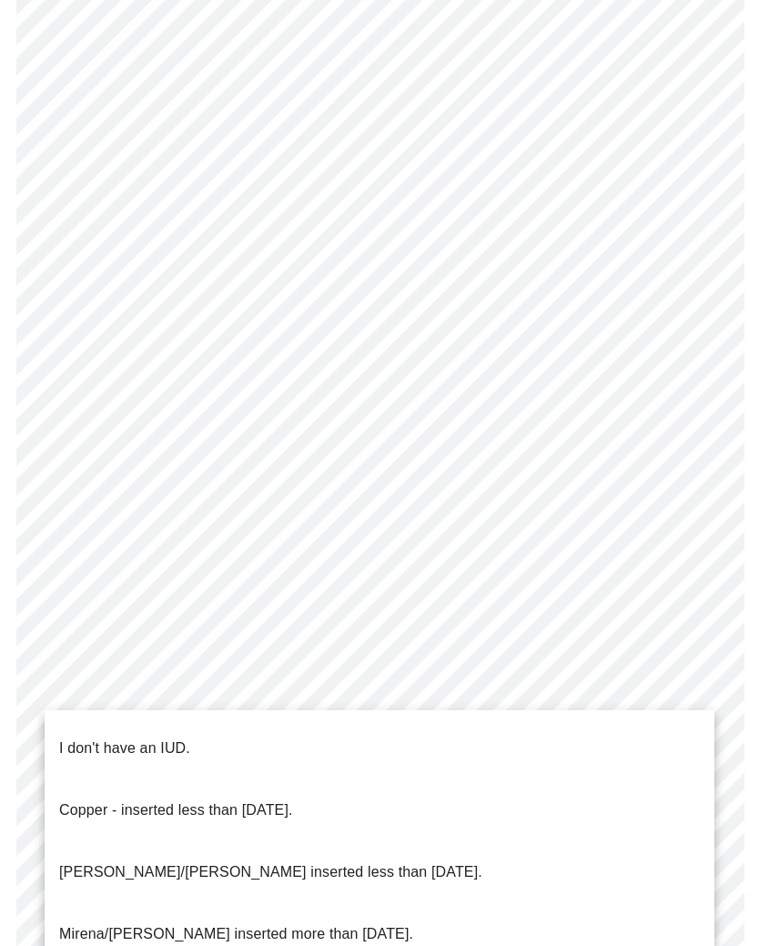
click at [165, 719] on li "I don't have an IUD." at bounding box center [380, 748] width 670 height 62
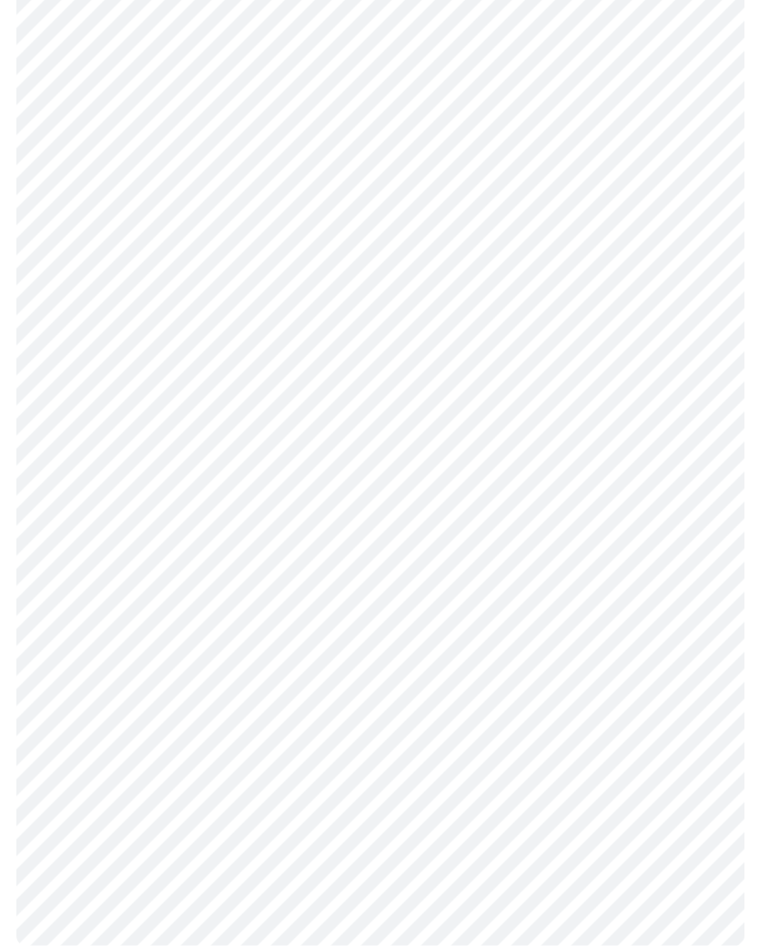
click at [281, 712] on body "MyMenopauseRx Intake Questions 4 / 13" at bounding box center [379, 138] width 745 height 1689
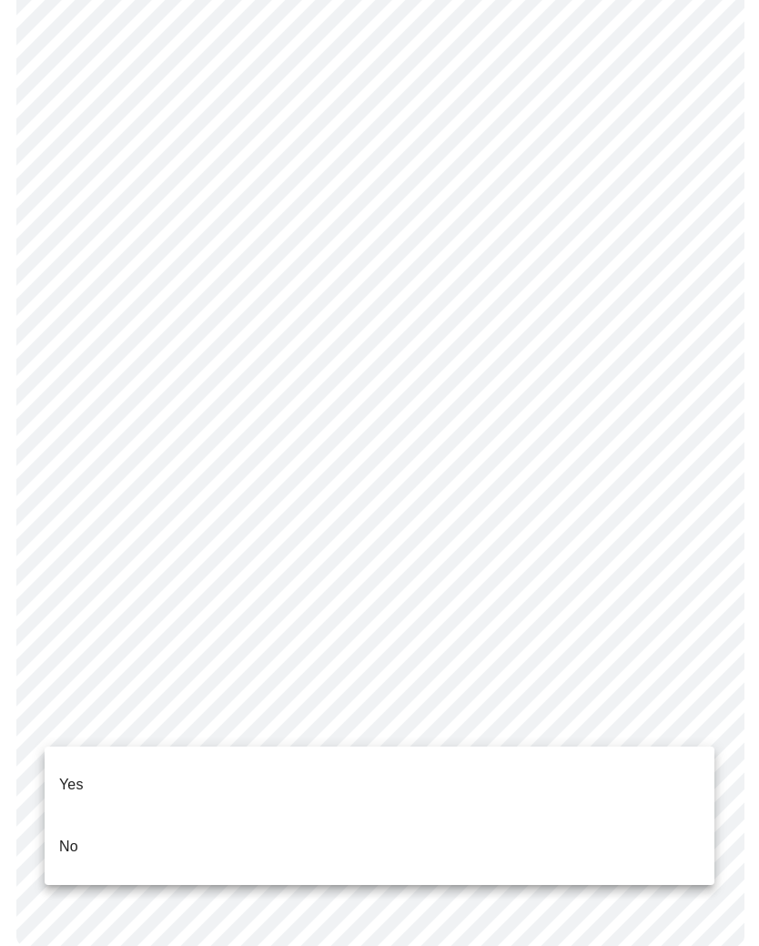
click at [118, 756] on li "Yes" at bounding box center [380, 785] width 670 height 62
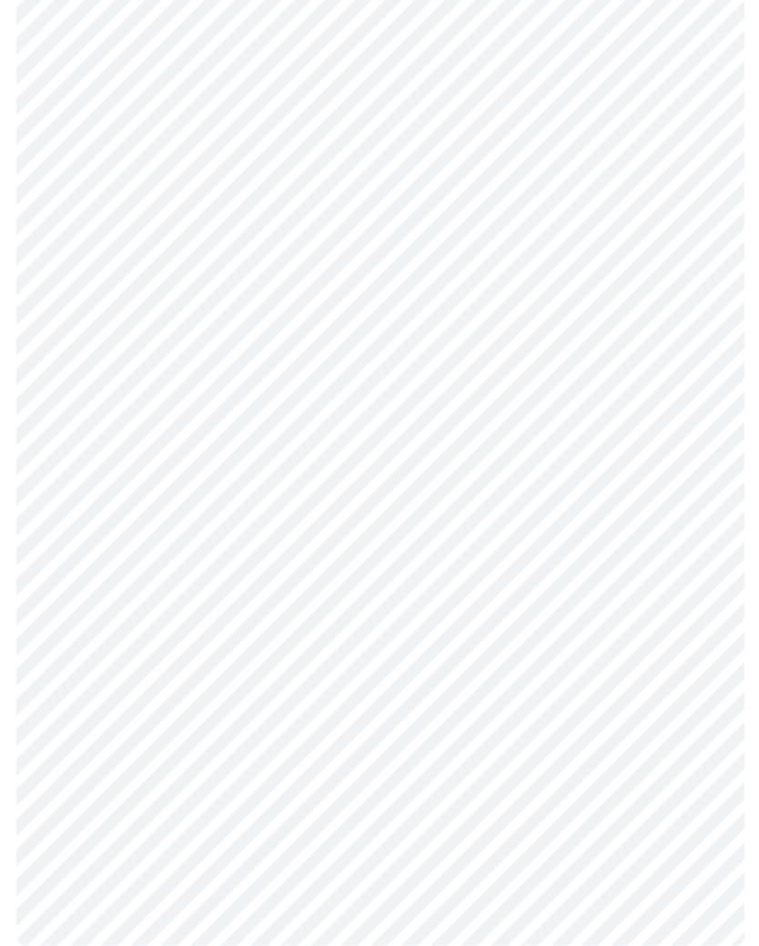
scroll to position [0, 0]
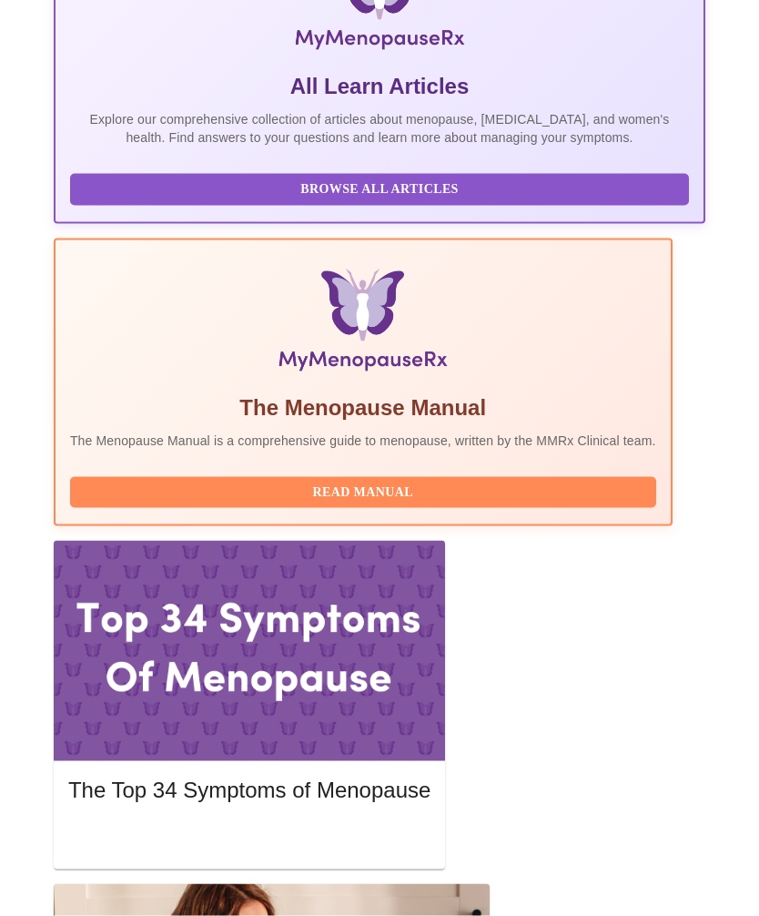
scroll to position [526, 0]
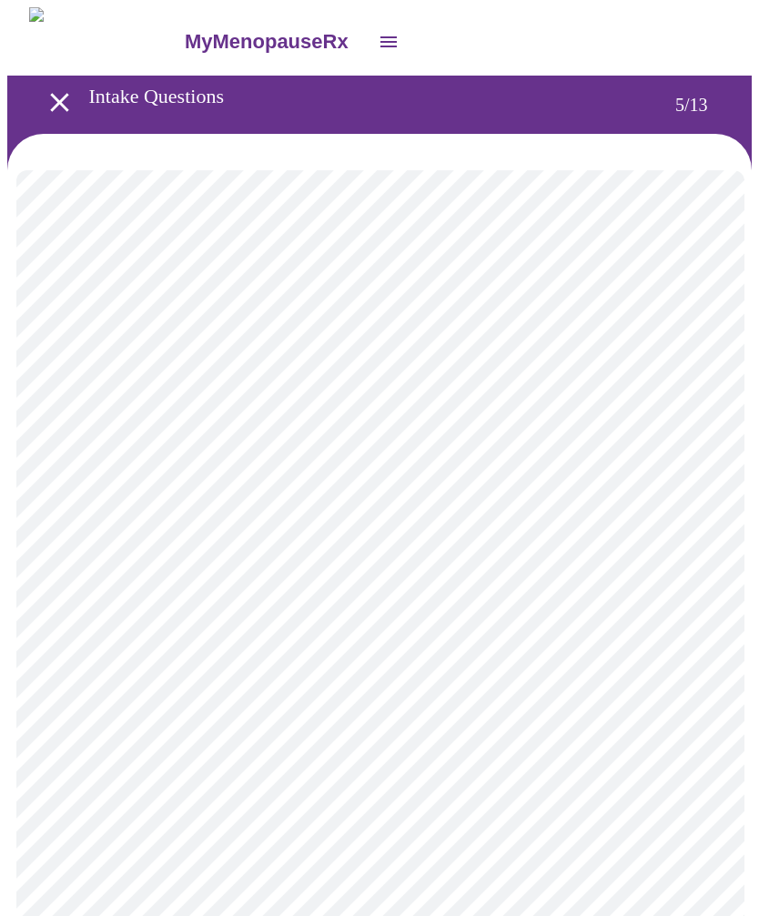
click at [244, 465] on body "MyMenopauseRx Intake Questions 5 / 13" at bounding box center [379, 639] width 745 height 1265
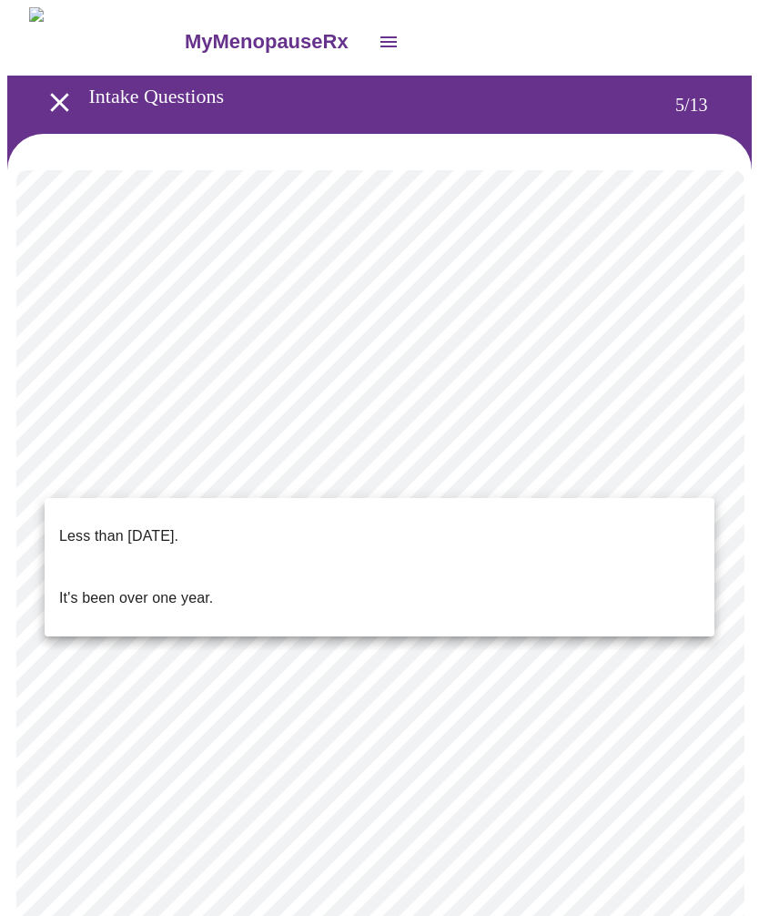
click at [178, 525] on p "Less than one year ago." at bounding box center [118, 536] width 119 height 22
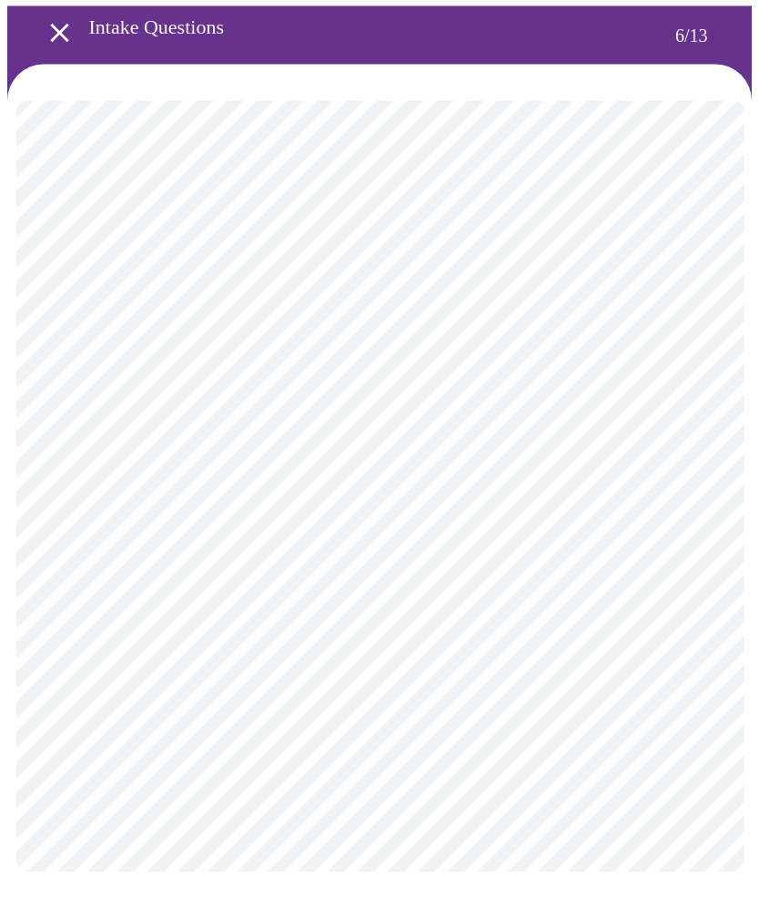
scroll to position [55, 0]
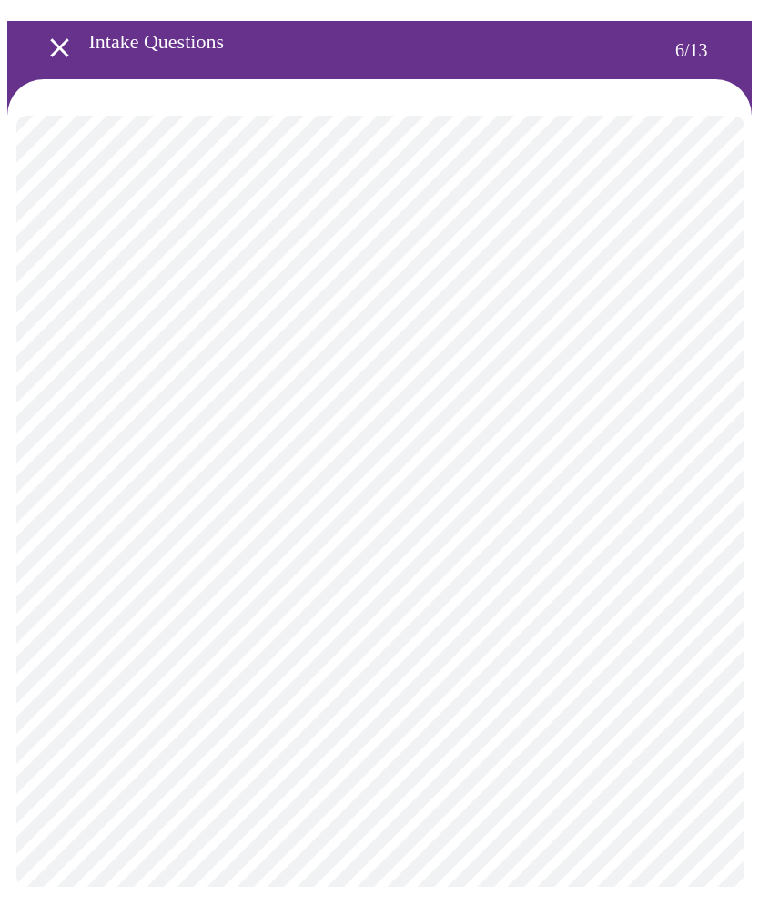
click at [153, 458] on body "MyMenopauseRx Intake Questions 6 / 13" at bounding box center [379, 438] width 745 height 971
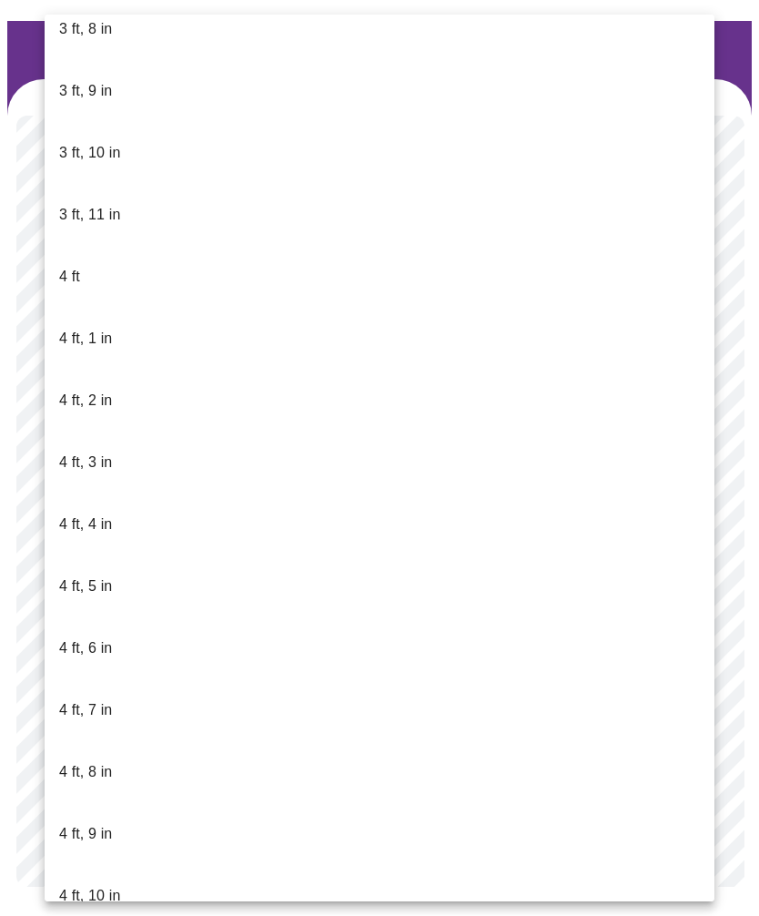
scroll to position [526, 0]
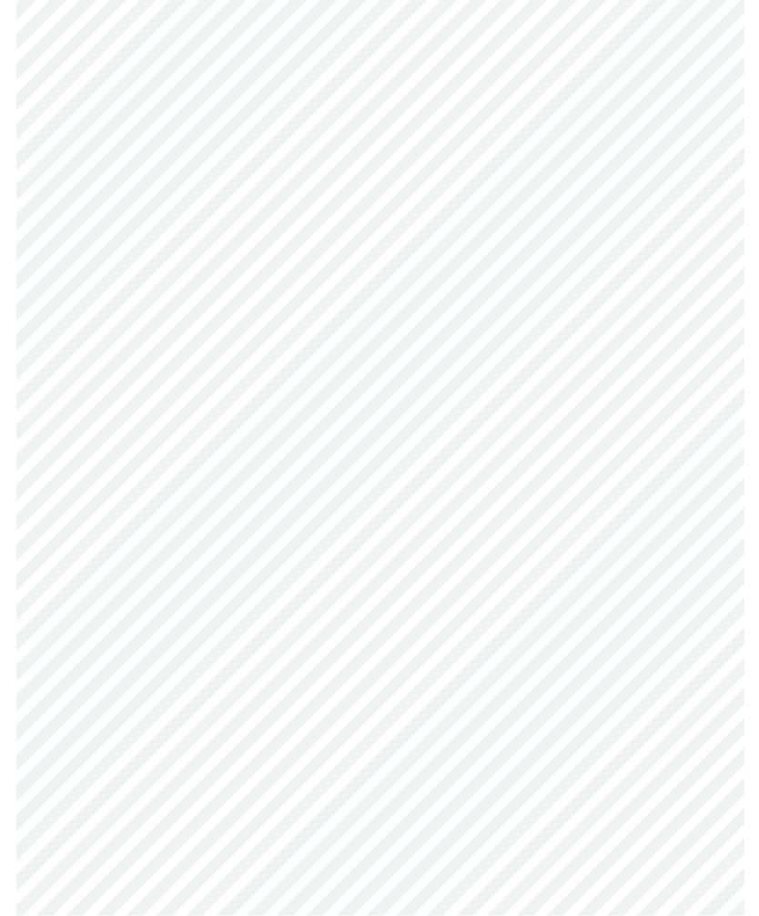
scroll to position [4344, 0]
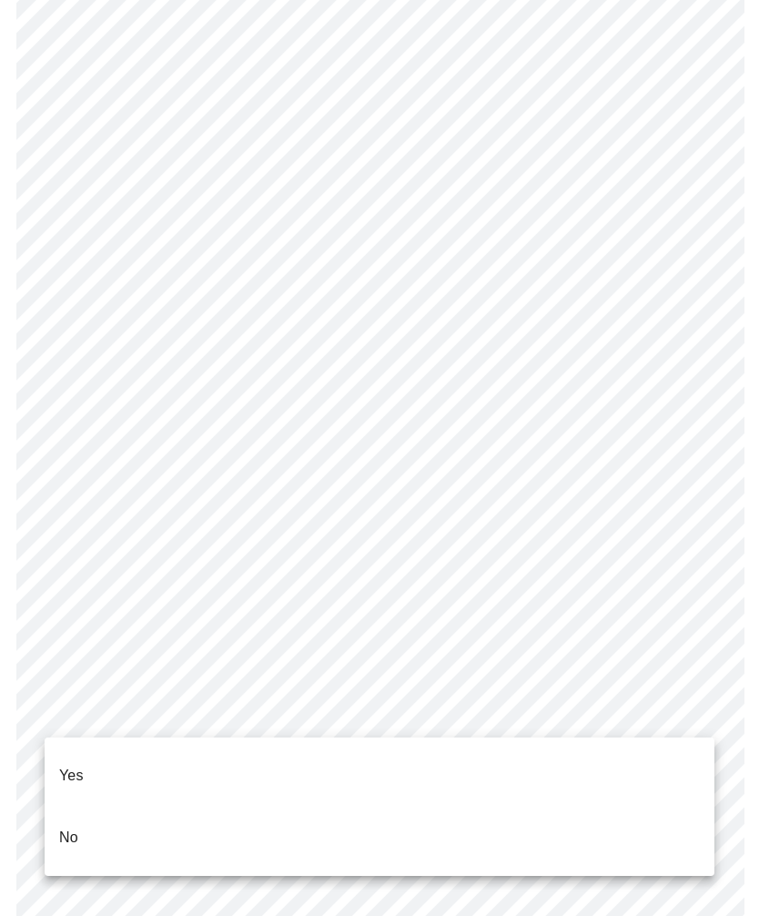
click at [92, 814] on li "No" at bounding box center [380, 838] width 670 height 62
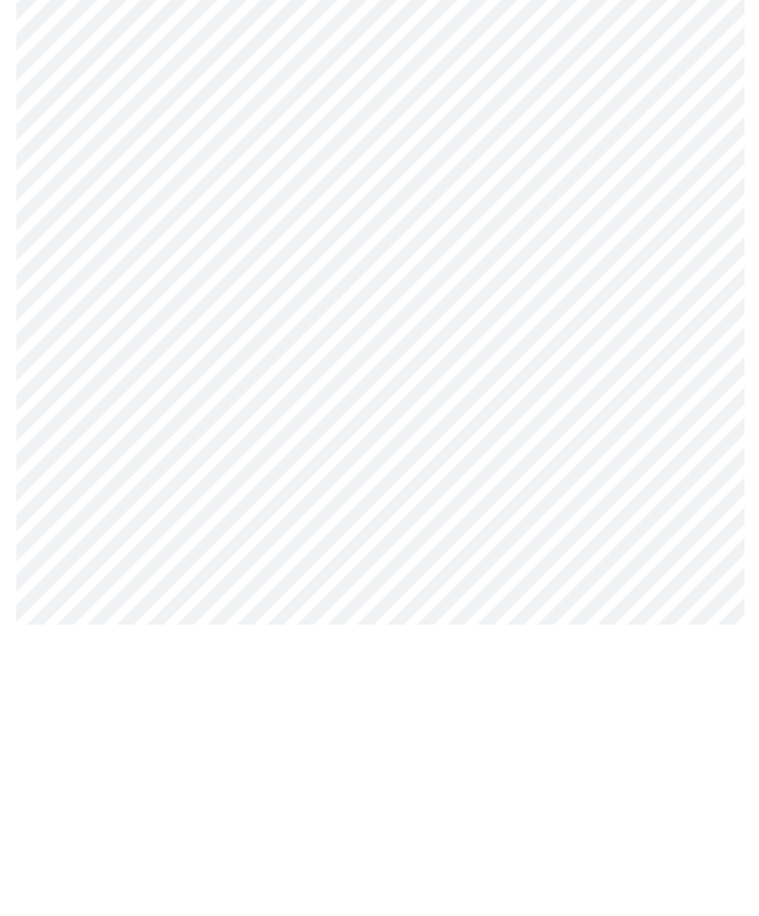
scroll to position [948, 0]
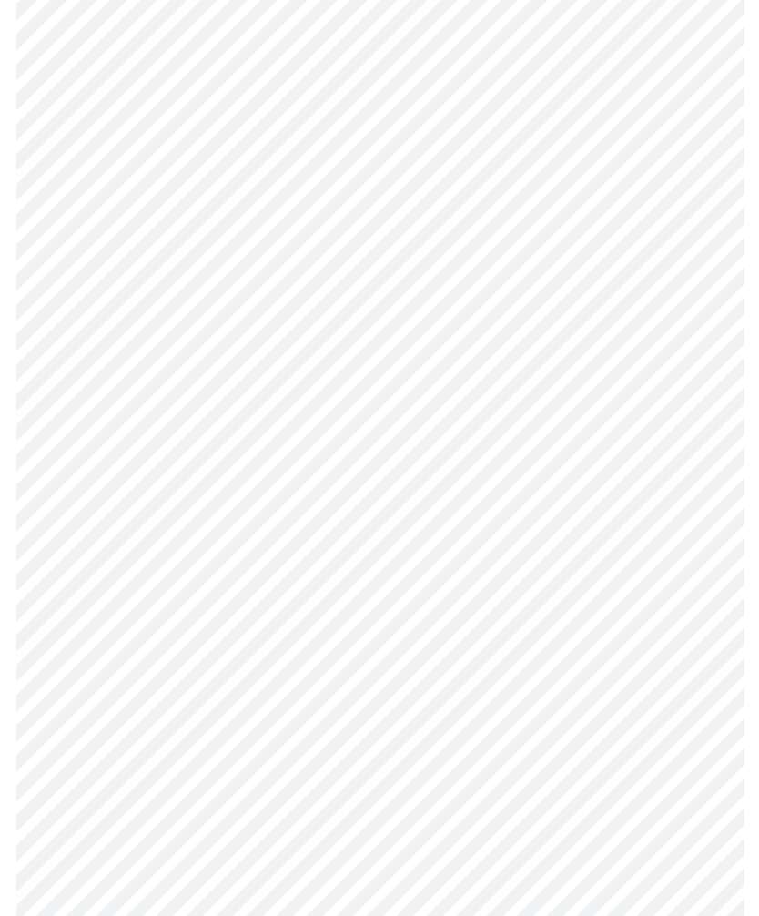
click at [211, 869] on body "MyMenopauseRx Intake Questions 10 / 13" at bounding box center [379, 250] width 745 height 2380
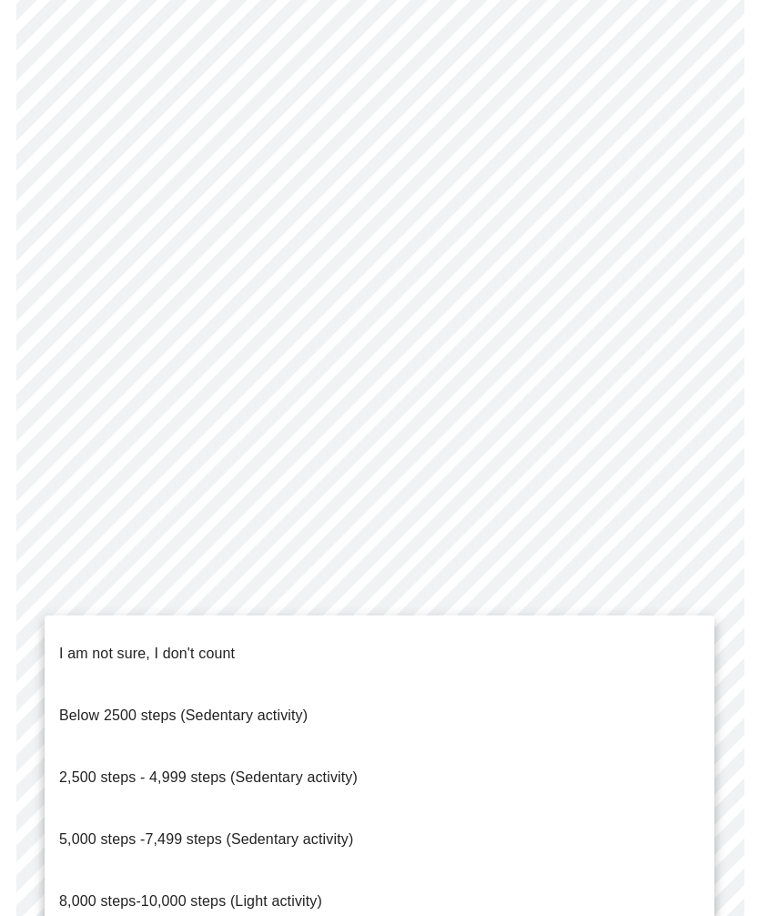
click at [249, 893] on span "8,000 steps-10,000 steps (Light activity)" at bounding box center [190, 900] width 263 height 15
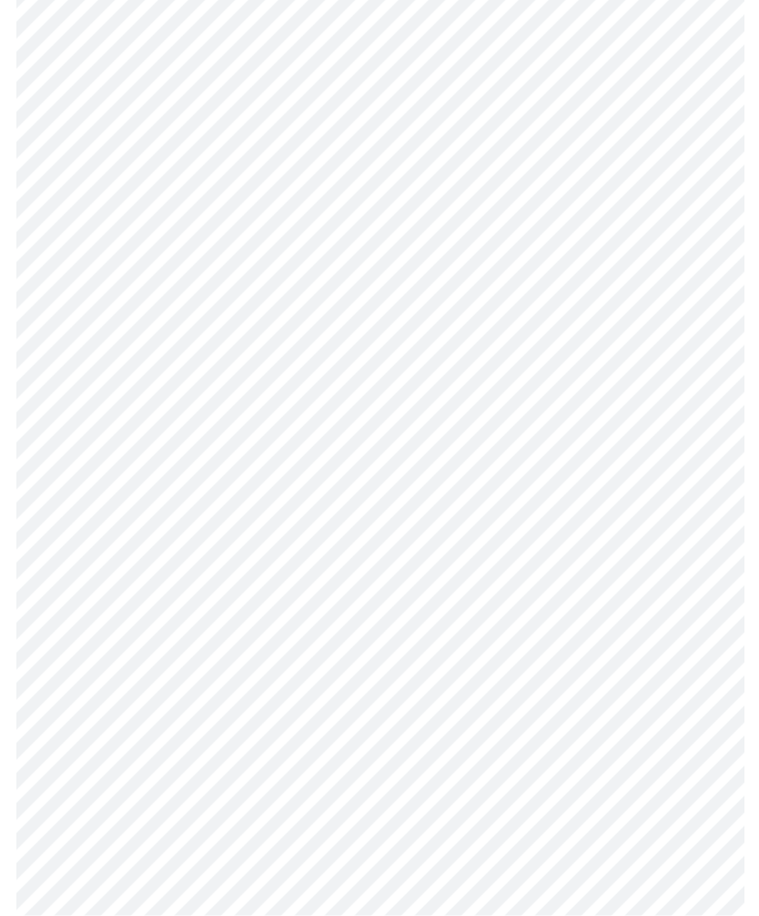
scroll to position [1355, 0]
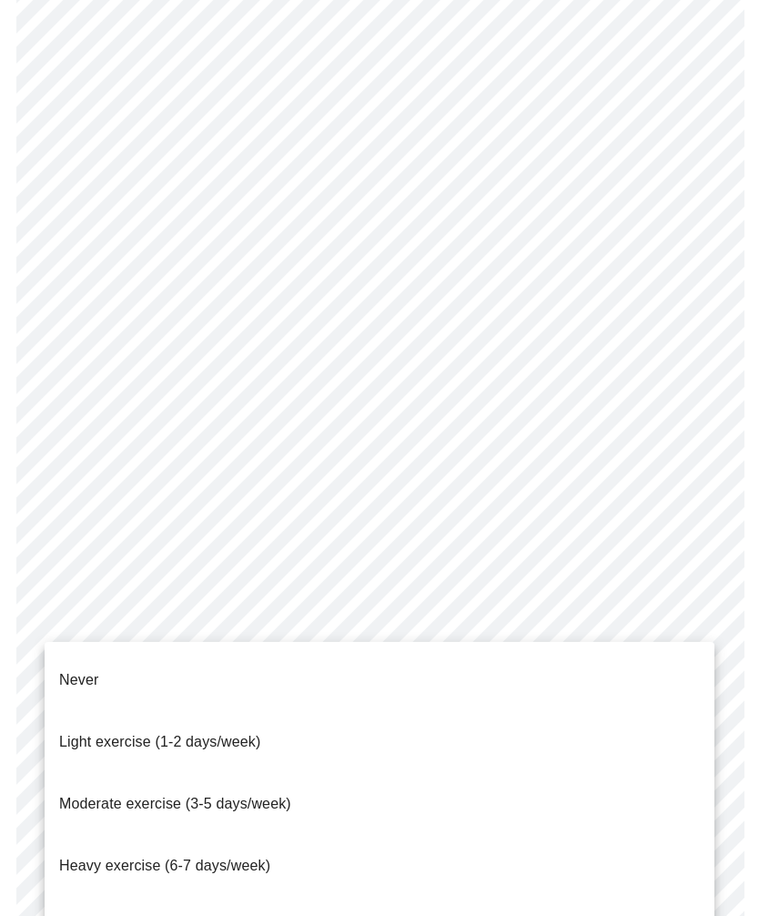
click at [232, 734] on span "Light exercise (1-2 days/week)" at bounding box center [160, 741] width 202 height 15
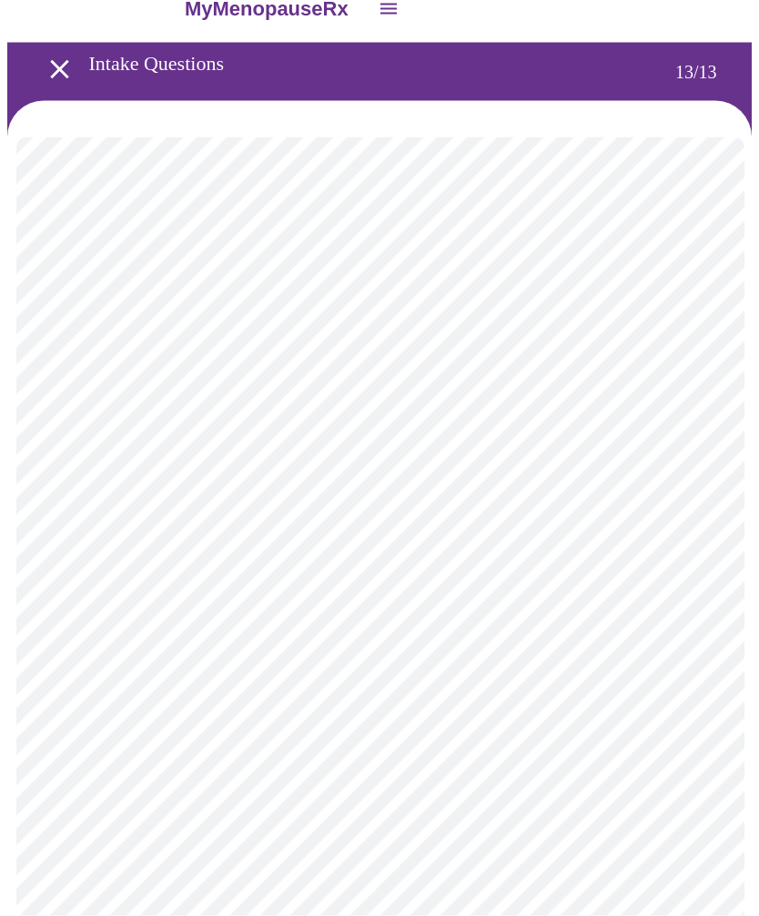
scroll to position [0, 0]
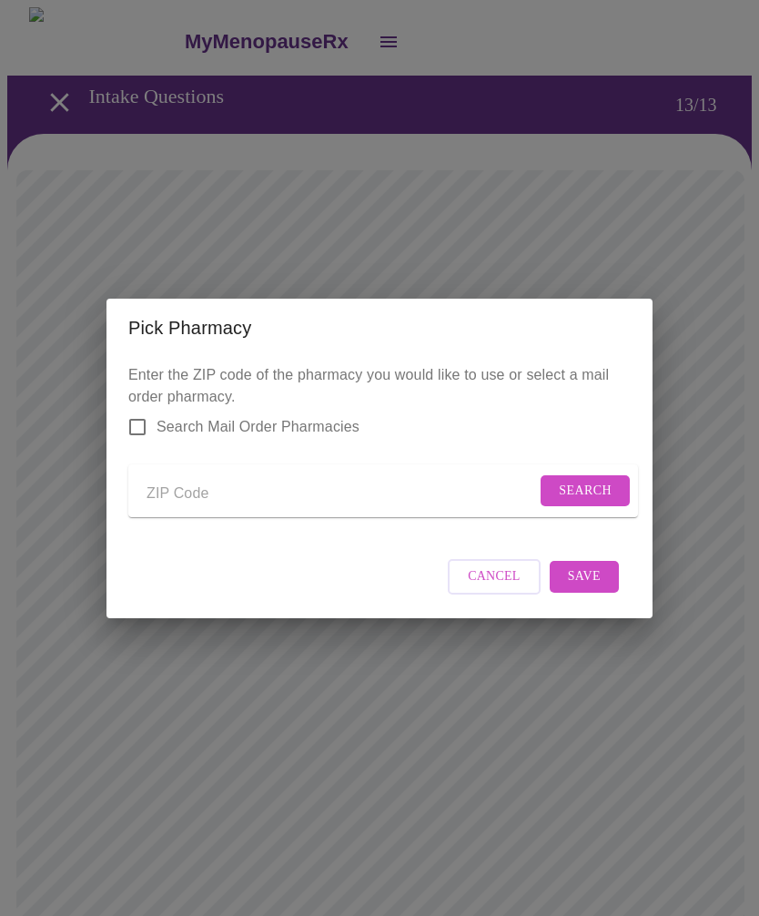
click at [595, 204] on div "Pick Pharmacy Enter the ZIP code of the pharmacy you would like to use or selec…" at bounding box center [379, 458] width 759 height 916
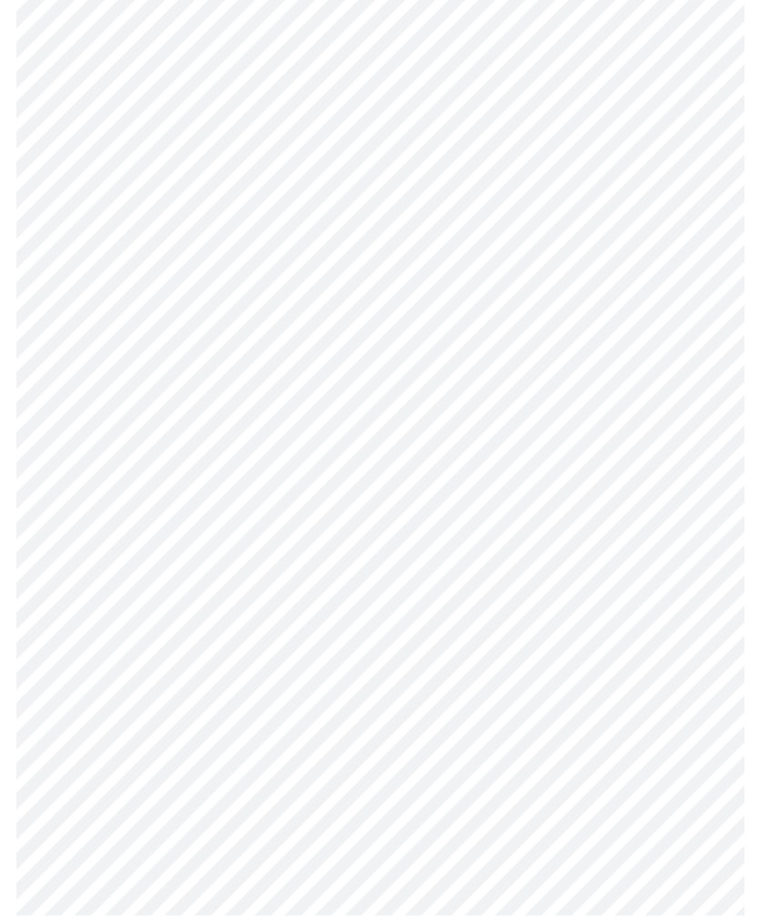
scroll to position [1150, 0]
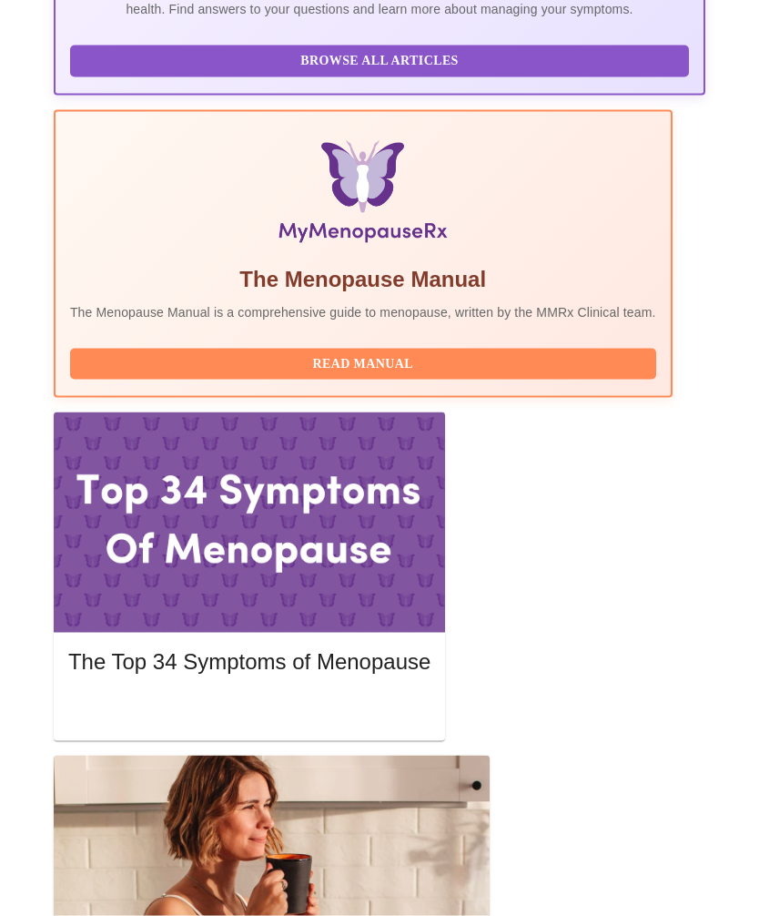
scroll to position [563, 0]
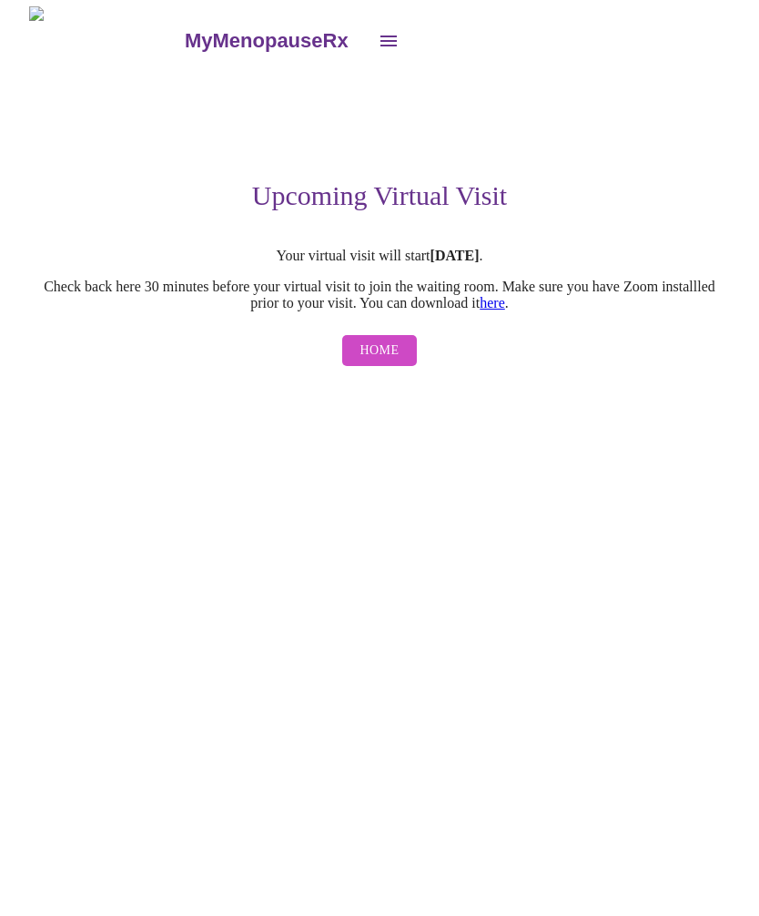
scroll to position [1, 0]
click at [505, 376] on div "MyMenopauseRx Upcoming Virtual Visit Your virtual visit will start in 3 days . …" at bounding box center [379, 191] width 745 height 369
